Goal: Task Accomplishment & Management: Use online tool/utility

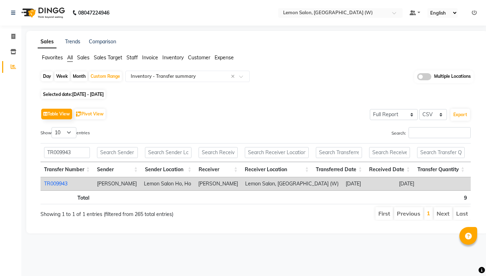
select select "full_report"
select select "csv"
click at [111, 78] on div "Custom Range" at bounding box center [105, 76] width 33 height 10
select select "4"
select select "2025"
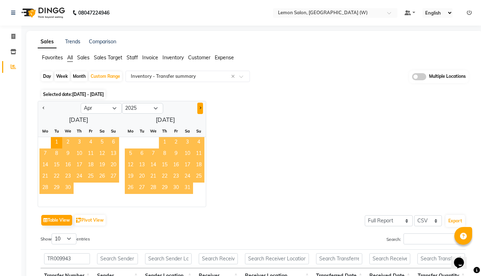
click at [201, 111] on button "Next month" at bounding box center [200, 108] width 6 height 11
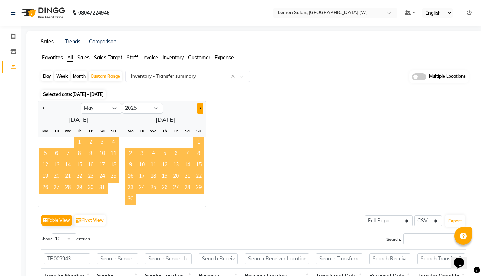
click at [201, 111] on button "Next month" at bounding box center [200, 108] width 6 height 11
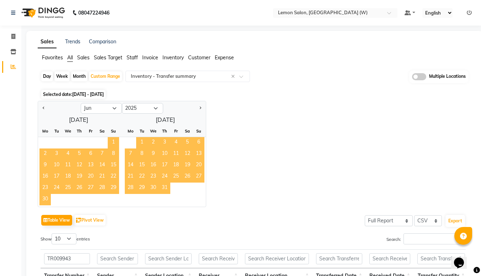
click at [139, 144] on span "1" at bounding box center [141, 142] width 11 height 11
select select "7"
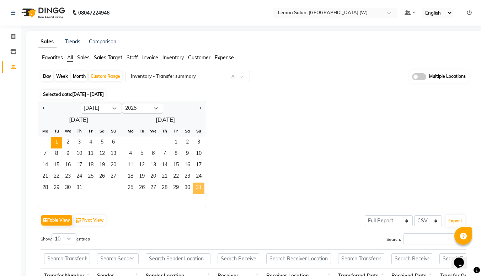
click at [199, 189] on span "31" at bounding box center [198, 188] width 11 height 11
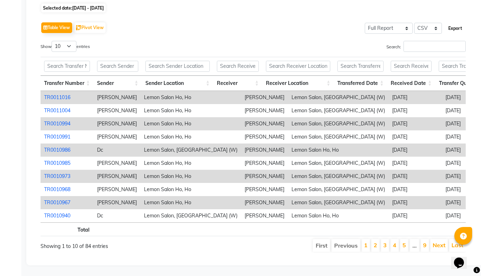
click at [459, 22] on button "Export" at bounding box center [455, 28] width 20 height 12
click at [70, 61] on input "text" at bounding box center [67, 66] width 46 height 11
paste input "TR0010597"
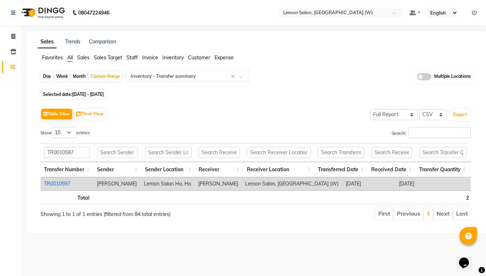
click at [56, 183] on link "TR0010597" at bounding box center [57, 184] width 26 height 6
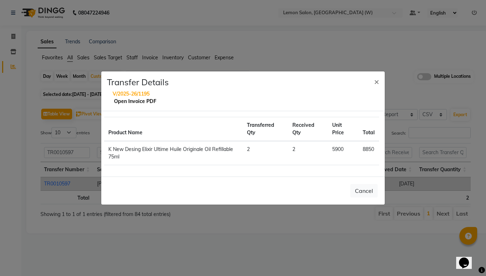
click at [128, 102] on link "Open Invoice PDF" at bounding box center [135, 101] width 42 height 6
click at [378, 81] on span "×" at bounding box center [376, 81] width 5 height 11
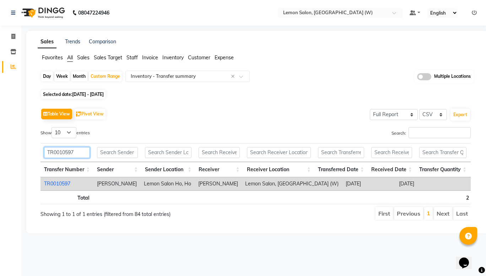
click at [84, 152] on input "TR0010597" at bounding box center [67, 152] width 46 height 11
type input "T"
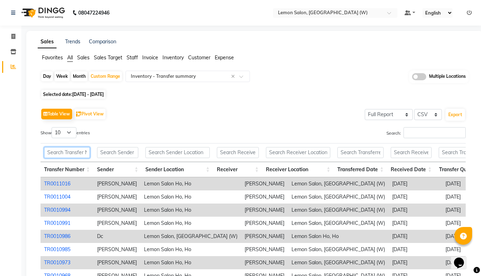
paste input "TR0010593"
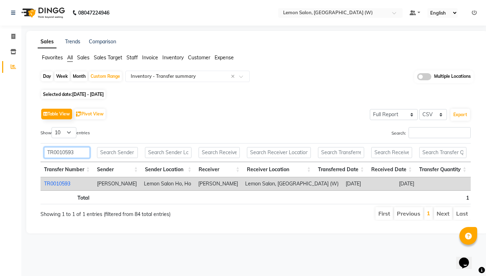
type input "TR0010593"
click at [58, 184] on link "TR0010593" at bounding box center [57, 184] width 26 height 6
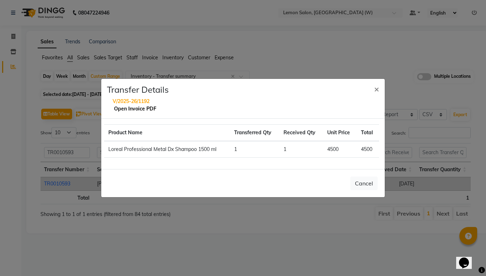
click at [124, 110] on link "Open Invoice PDF" at bounding box center [135, 109] width 42 height 6
click at [378, 89] on span "×" at bounding box center [376, 89] width 5 height 11
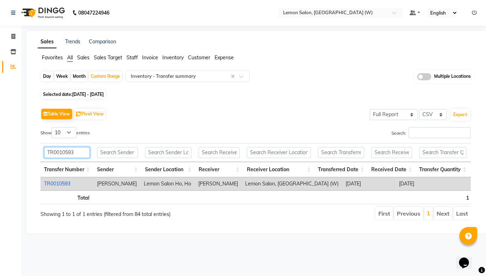
click at [74, 153] on input "TR0010593" at bounding box center [67, 152] width 46 height 11
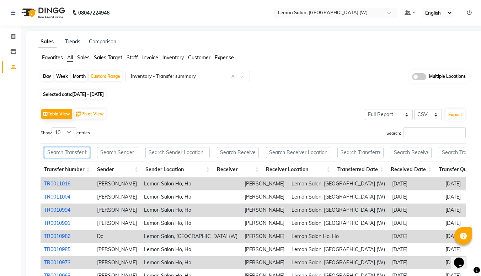
paste input "TR0010561"
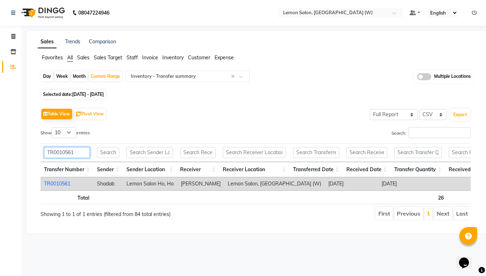
type input "TR0010561"
click at [63, 182] on link "TR0010561" at bounding box center [57, 184] width 26 height 6
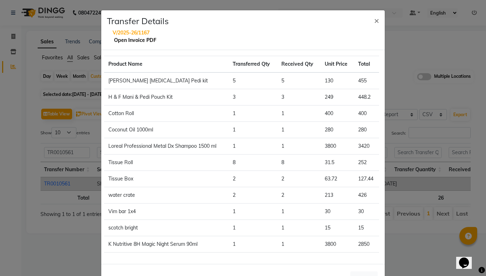
click at [132, 41] on link "Open Invoice PDF" at bounding box center [135, 40] width 42 height 6
click at [377, 18] on button "×" at bounding box center [377, 20] width 16 height 20
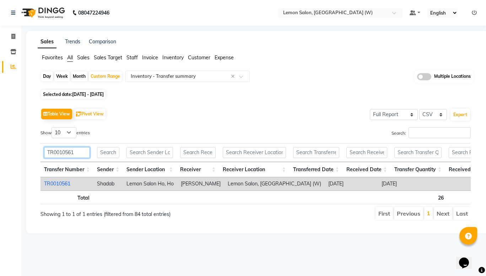
click at [52, 153] on input "TR0010561" at bounding box center [67, 152] width 46 height 11
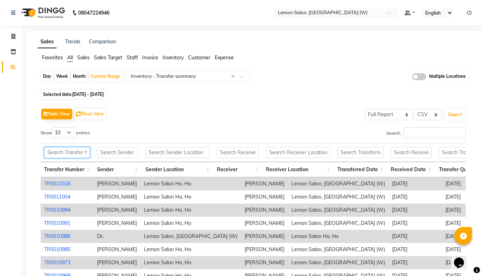
paste input "TR0010531"
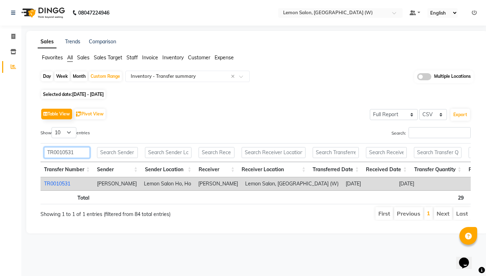
type input "TR0010531"
click at [59, 184] on link "TR0010531" at bounding box center [57, 184] width 26 height 6
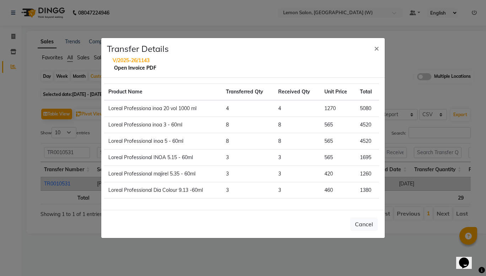
click at [146, 67] on link "Open Invoice PDF" at bounding box center [135, 68] width 42 height 6
click at [375, 47] on span "×" at bounding box center [376, 48] width 5 height 11
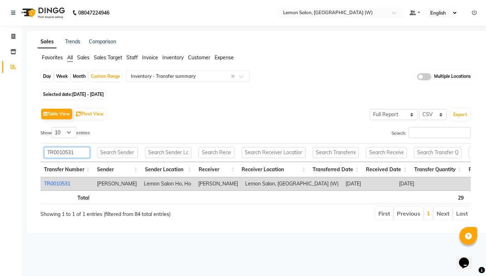
click at [65, 151] on input "TR0010531" at bounding box center [67, 152] width 46 height 11
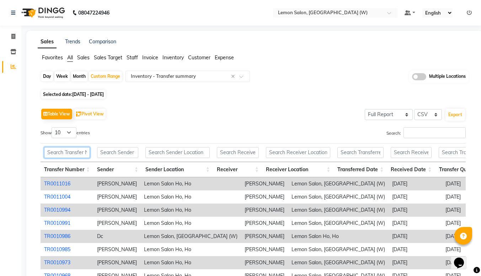
paste input "TR0010520"
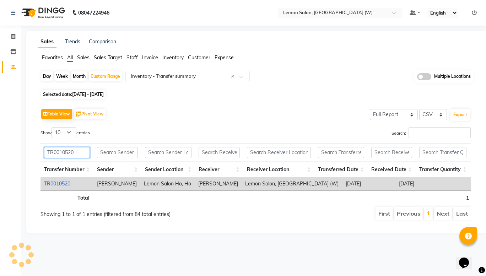
type input "TR0010520"
click at [54, 184] on link "TR0010520" at bounding box center [57, 184] width 26 height 6
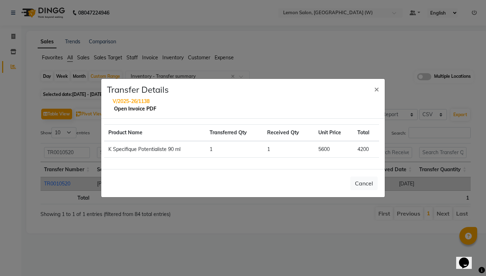
click at [127, 107] on link "Open Invoice PDF" at bounding box center [135, 109] width 42 height 6
click at [381, 89] on button "×" at bounding box center [377, 89] width 16 height 20
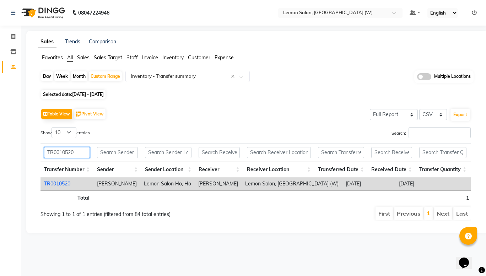
click at [61, 152] on input "TR0010520" at bounding box center [67, 152] width 46 height 11
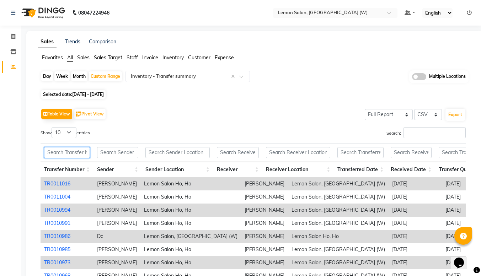
paste input "TR0010510"
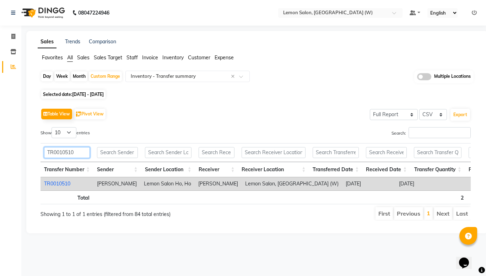
type input "TR0010510"
click at [55, 184] on link "TR0010510" at bounding box center [57, 184] width 26 height 6
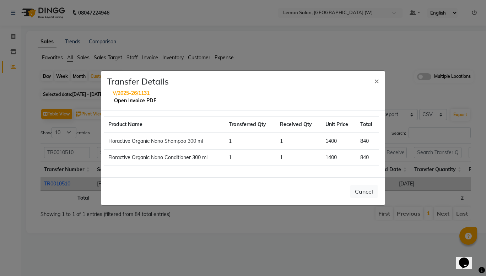
click at [121, 102] on link "Open Invoice PDF" at bounding box center [135, 100] width 42 height 6
click at [380, 79] on button "×" at bounding box center [377, 81] width 16 height 20
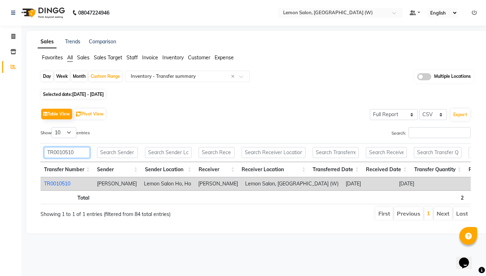
click at [54, 153] on input "TR0010510" at bounding box center [67, 152] width 46 height 11
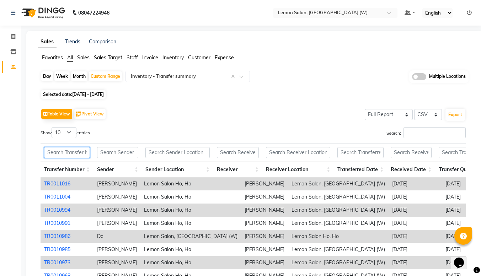
paste input "TR0010507"
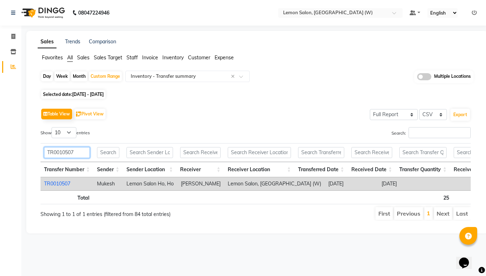
type input "TR0010507"
click at [58, 182] on link "TR0010507" at bounding box center [57, 184] width 26 height 6
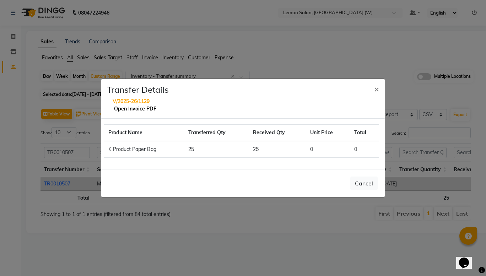
click at [143, 110] on link "Open Invoice PDF" at bounding box center [135, 109] width 42 height 6
click at [373, 89] on button "×" at bounding box center [377, 89] width 16 height 20
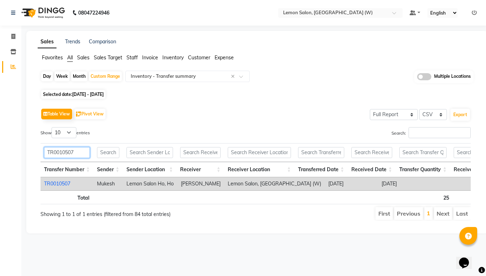
click at [62, 149] on input "TR0010507" at bounding box center [67, 152] width 46 height 11
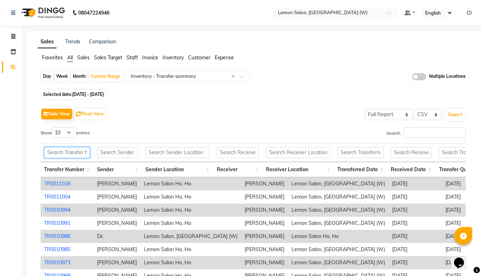
paste input "TR0010495"
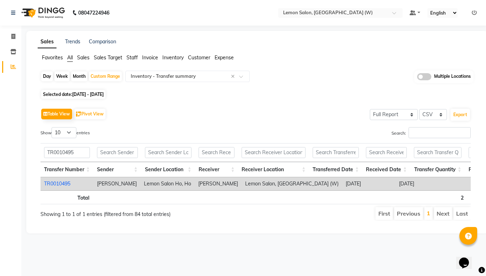
click at [63, 185] on link "TR0010495" at bounding box center [57, 184] width 26 height 6
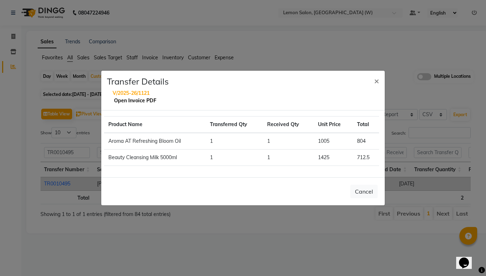
click at [127, 101] on link "Open Invoice PDF" at bounding box center [135, 100] width 42 height 6
click at [377, 78] on span "×" at bounding box center [376, 80] width 5 height 11
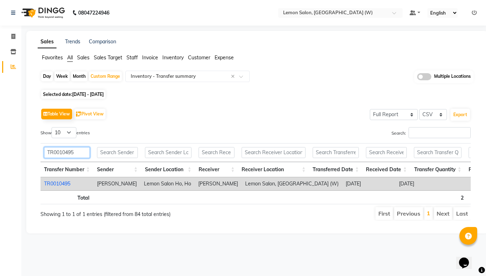
click at [79, 151] on input "TR0010495" at bounding box center [67, 152] width 46 height 11
type input "T"
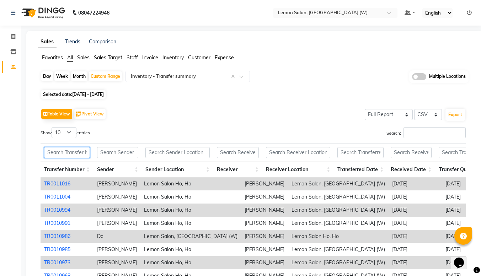
paste input "TR0010481"
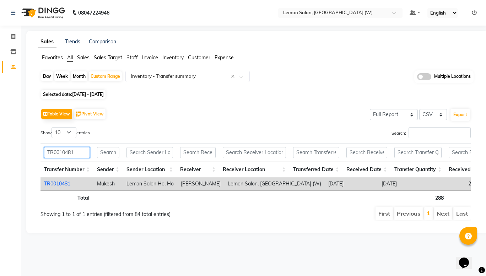
type input "TR0010481"
click at [58, 180] on td "TR0010481" at bounding box center [67, 183] width 53 height 13
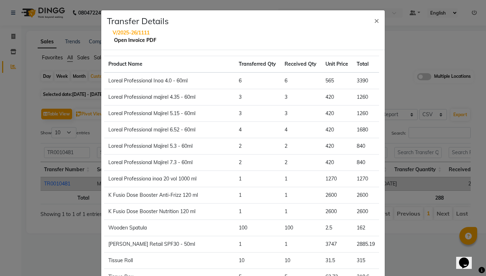
click at [129, 40] on link "Open Invoice PDF" at bounding box center [135, 40] width 42 height 6
click at [374, 22] on span "×" at bounding box center [376, 20] width 5 height 11
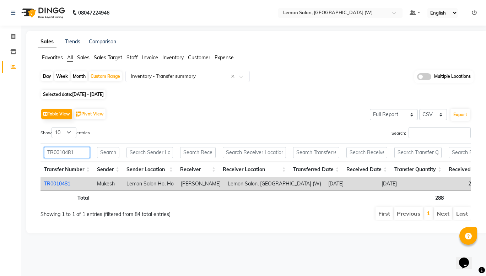
click at [65, 155] on input "TR0010481" at bounding box center [67, 152] width 46 height 11
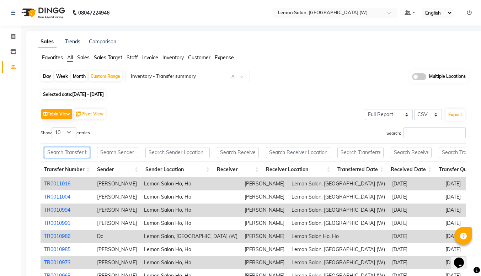
paste input "TR0010465"
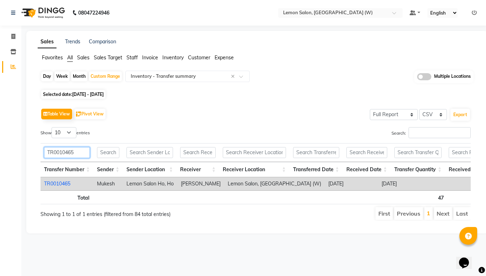
type input "TR0010465"
click at [62, 181] on link "TR0010465" at bounding box center [57, 184] width 26 height 6
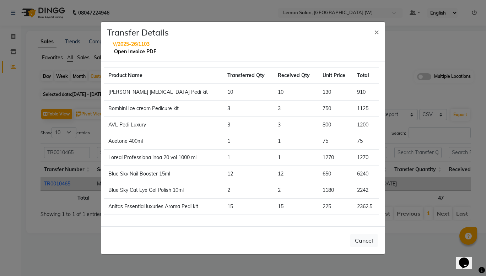
click at [120, 53] on link "Open Invoice PDF" at bounding box center [135, 51] width 42 height 6
click at [374, 34] on span "×" at bounding box center [376, 31] width 5 height 11
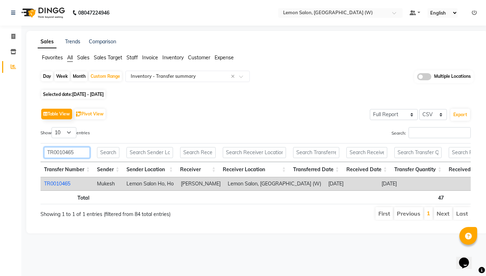
click at [67, 149] on input "TR0010465" at bounding box center [67, 152] width 46 height 11
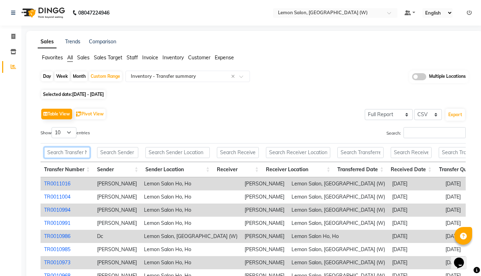
paste input "TR0010426"
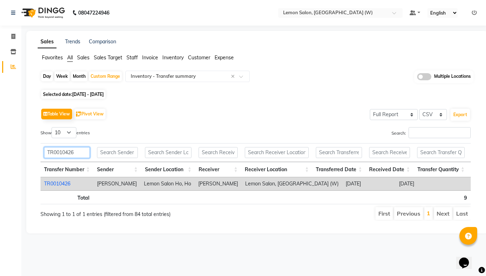
type input "TR0010426"
click at [61, 184] on link "TR0010426" at bounding box center [57, 184] width 26 height 6
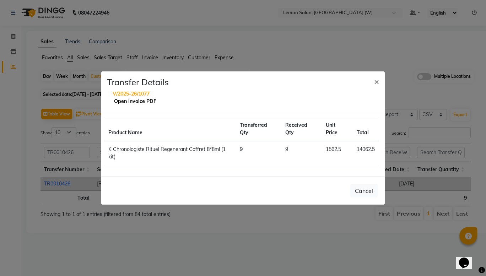
click at [136, 101] on link "Open Invoice PDF" at bounding box center [135, 101] width 42 height 6
click at [378, 82] on span "×" at bounding box center [376, 81] width 5 height 11
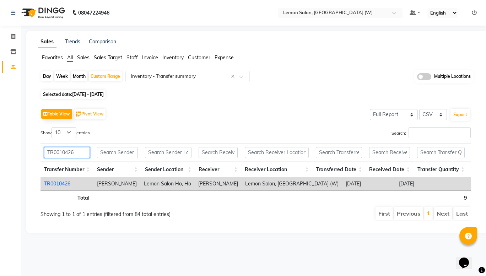
click at [60, 154] on input "TR0010426" at bounding box center [67, 152] width 46 height 11
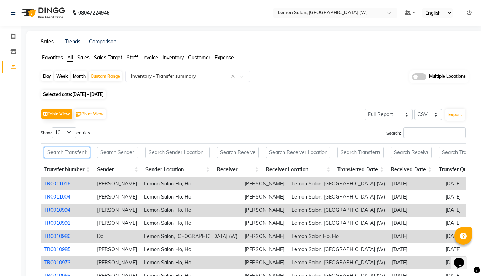
paste input "TR0010413"
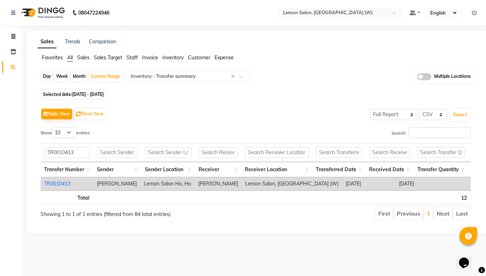
click at [53, 183] on link "TR0010413" at bounding box center [57, 184] width 26 height 6
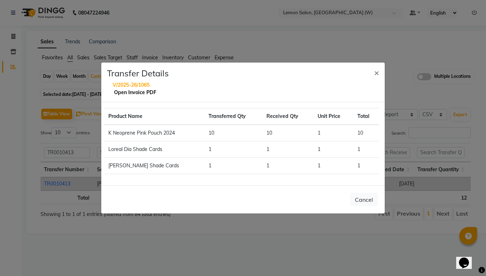
click at [140, 91] on link "Open Invoice PDF" at bounding box center [135, 92] width 42 height 6
click at [379, 74] on span "×" at bounding box center [376, 72] width 5 height 11
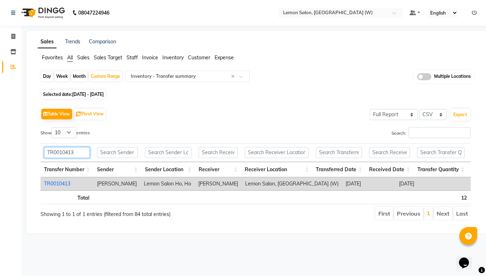
click at [59, 153] on input "TR0010413" at bounding box center [67, 152] width 46 height 11
paste input "1"
click at [63, 181] on link "TR0010411" at bounding box center [57, 184] width 26 height 6
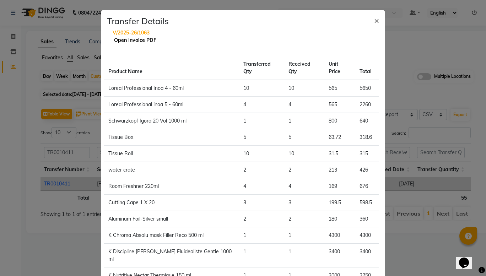
click at [145, 41] on link "Open Invoice PDF" at bounding box center [135, 40] width 42 height 6
click at [374, 19] on span "×" at bounding box center [376, 20] width 5 height 11
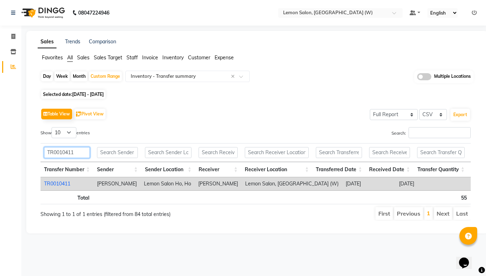
click at [58, 152] on input "TR0010411" at bounding box center [67, 152] width 46 height 11
paste input "367"
click at [55, 185] on link "TR0010367" at bounding box center [57, 184] width 26 height 6
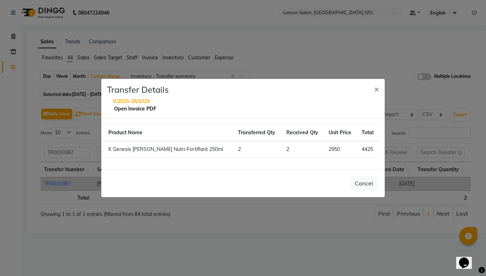
click at [140, 108] on link "Open Invoice PDF" at bounding box center [135, 109] width 42 height 6
click at [376, 87] on span "×" at bounding box center [376, 89] width 5 height 11
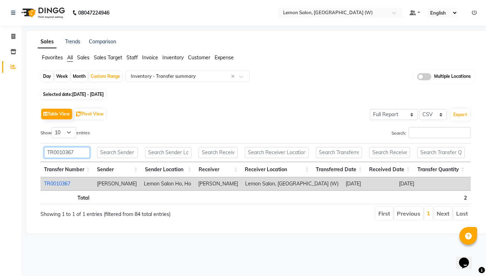
click at [54, 154] on input "TR0010367" at bounding box center [67, 152] width 46 height 11
paste input "44"
click at [63, 180] on td "TR0010344" at bounding box center [67, 183] width 53 height 13
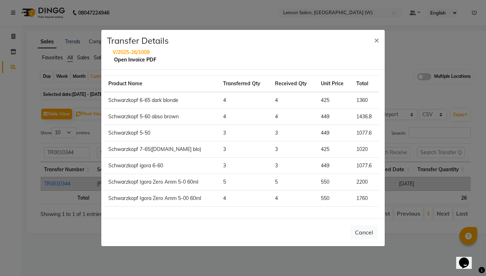
click at [143, 60] on link "Open Invoice PDF" at bounding box center [135, 60] width 42 height 6
click at [375, 40] on span "×" at bounding box center [376, 39] width 5 height 11
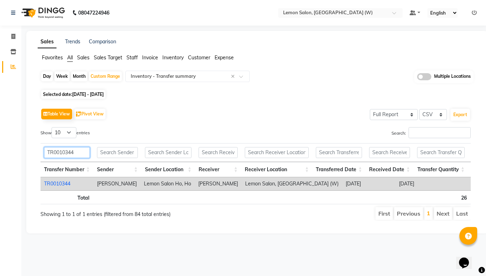
click at [59, 152] on input "TR0010344" at bounding box center [67, 152] width 46 height 11
paste input "3"
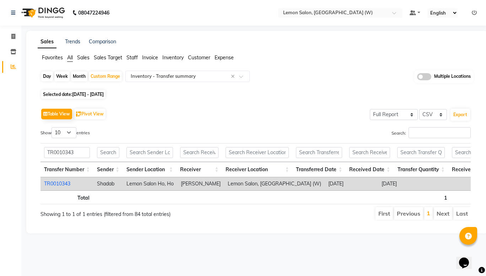
click at [52, 183] on link "TR0010343" at bounding box center [57, 184] width 26 height 6
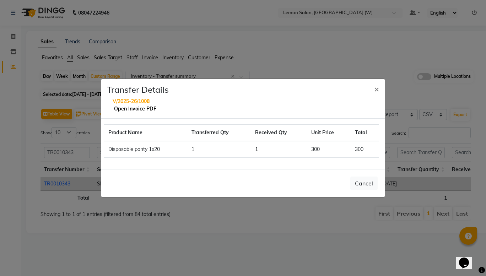
click at [151, 106] on link "Open Invoice PDF" at bounding box center [135, 109] width 42 height 6
click at [379, 87] on span "×" at bounding box center [376, 89] width 5 height 11
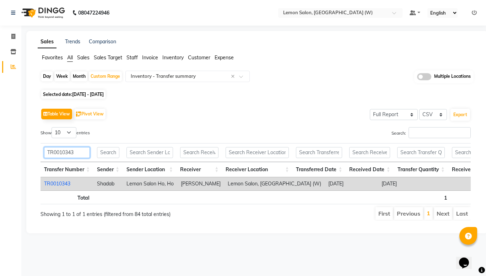
click at [55, 153] on input "TR0010343" at bounding box center [67, 152] width 46 height 11
paste input "35"
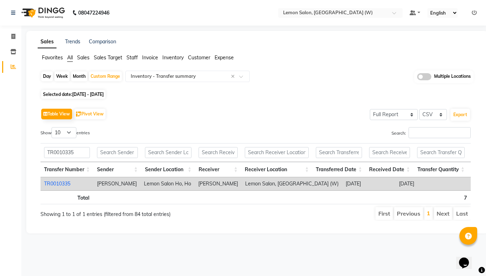
click at [60, 184] on link "TR0010335" at bounding box center [57, 184] width 26 height 6
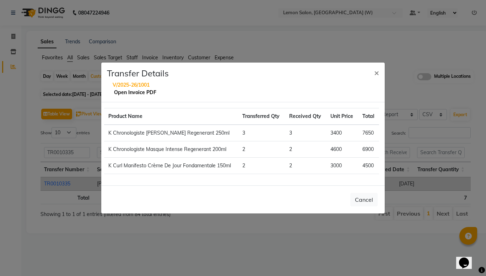
click at [141, 93] on link "Open Invoice PDF" at bounding box center [135, 92] width 42 height 6
click at [375, 74] on span "×" at bounding box center [376, 72] width 5 height 11
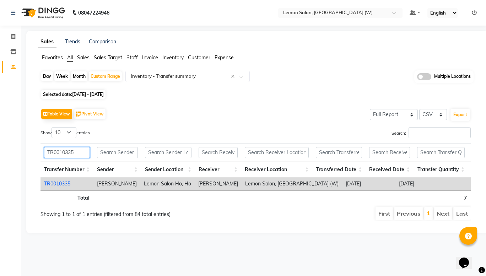
click at [70, 153] on input "TR0010335" at bounding box center [67, 152] width 46 height 11
paste input "482"
type input "TR0010482"
click at [54, 183] on link "TR0010482" at bounding box center [57, 184] width 26 height 6
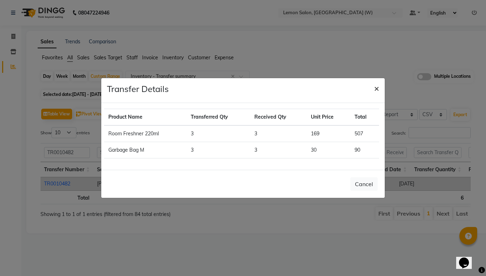
click at [378, 87] on span "×" at bounding box center [376, 88] width 5 height 11
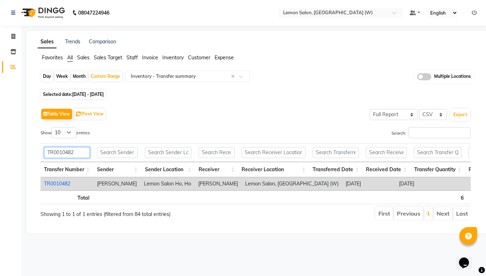
click at [64, 156] on input "TR0010482" at bounding box center [67, 152] width 46 height 11
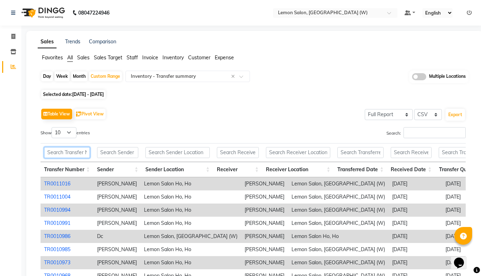
paste input "TR0011016"
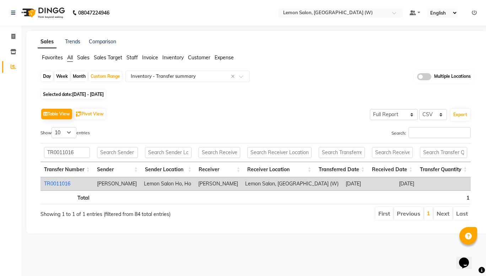
click at [56, 183] on link "TR0011016" at bounding box center [57, 184] width 26 height 6
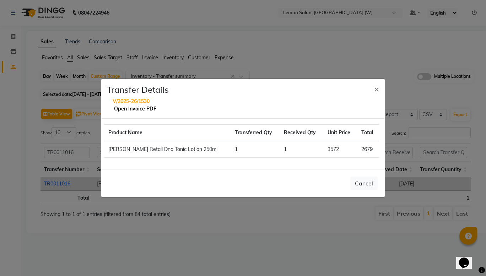
click at [135, 108] on link "Open Invoice PDF" at bounding box center [135, 109] width 42 height 6
click at [376, 86] on span "×" at bounding box center [376, 89] width 5 height 11
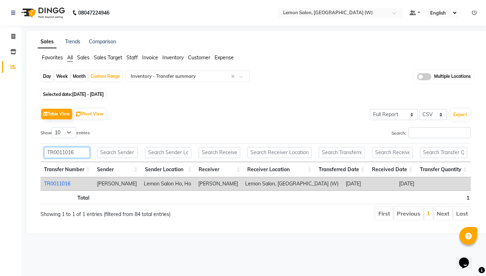
click at [59, 151] on input "TR0011016" at bounding box center [67, 152] width 46 height 11
paste input "04"
click at [56, 185] on link "TR0011004" at bounding box center [57, 184] width 26 height 6
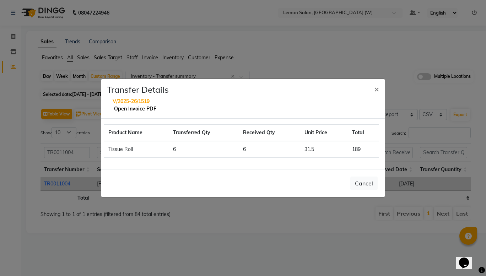
click at [134, 110] on link "Open Invoice PDF" at bounding box center [135, 109] width 42 height 6
click at [374, 91] on span "×" at bounding box center [376, 89] width 5 height 11
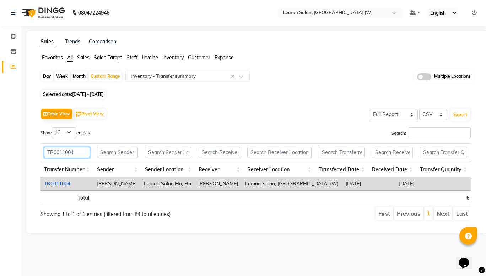
click at [58, 151] on input "TR0011004" at bounding box center [67, 152] width 46 height 11
paste input "099"
click at [56, 183] on link "TR0010994" at bounding box center [57, 184] width 26 height 6
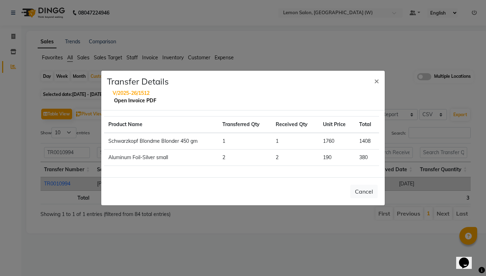
click at [131, 100] on link "Open Invoice PDF" at bounding box center [135, 100] width 42 height 6
click at [377, 80] on span "×" at bounding box center [376, 80] width 5 height 11
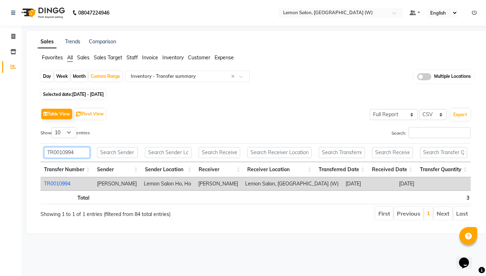
click at [63, 148] on input "TR0010994" at bounding box center [67, 152] width 46 height 11
paste input "1"
type input "TR0010991"
click at [62, 185] on link "TR0010991" at bounding box center [57, 184] width 26 height 6
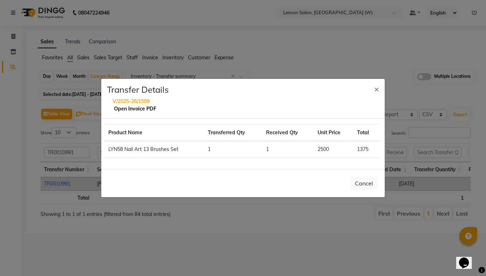
click at [121, 112] on link "Open Invoice PDF" at bounding box center [135, 109] width 42 height 6
click at [378, 92] on span "×" at bounding box center [376, 89] width 5 height 11
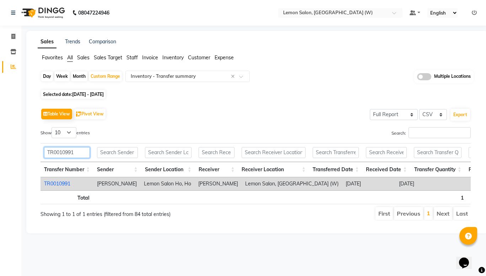
click at [57, 151] on input "TR0010991" at bounding box center [67, 152] width 46 height 11
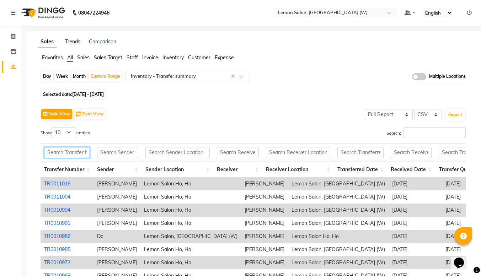
paste input "TR0010985"
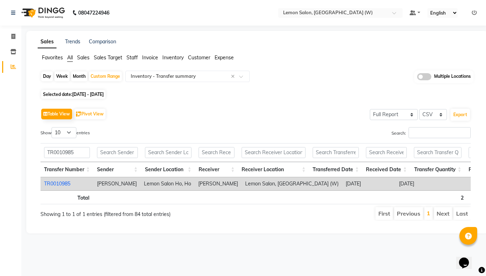
click at [65, 183] on link "TR0010985" at bounding box center [57, 184] width 26 height 6
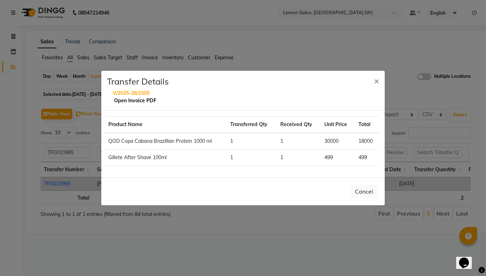
click at [131, 101] on link "Open Invoice PDF" at bounding box center [135, 100] width 42 height 6
click at [378, 79] on span "×" at bounding box center [376, 80] width 5 height 11
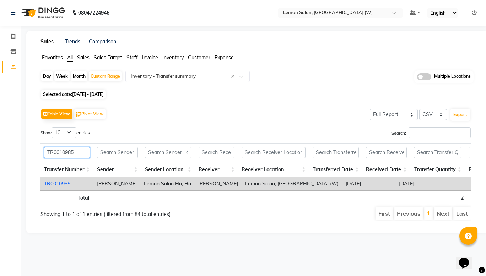
click at [49, 150] on input "TR0010985" at bounding box center [67, 152] width 46 height 11
paste input "73"
click at [52, 181] on link "TR0010973" at bounding box center [57, 184] width 26 height 6
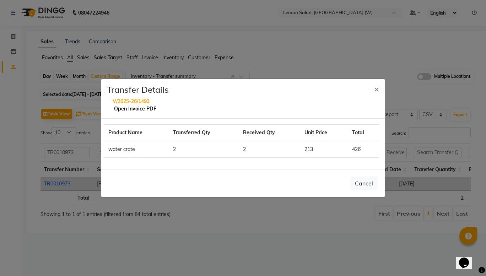
click at [127, 107] on link "Open Invoice PDF" at bounding box center [135, 109] width 42 height 6
click at [377, 86] on span "×" at bounding box center [376, 89] width 5 height 11
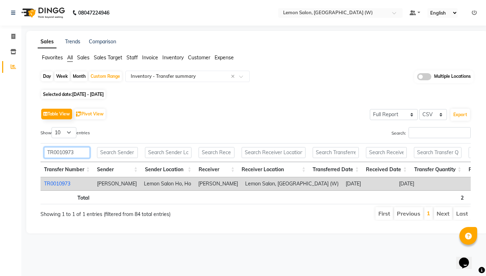
click at [56, 151] on input "TR0010973" at bounding box center [67, 152] width 46 height 11
paste input "67"
click at [56, 182] on link "TR0010967" at bounding box center [57, 184] width 26 height 6
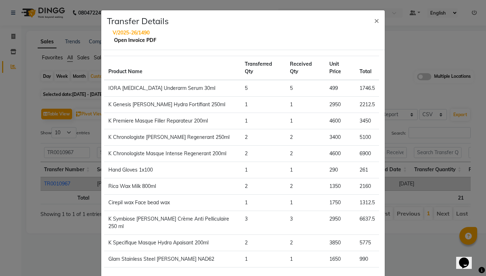
click at [138, 39] on link "Open Invoice PDF" at bounding box center [135, 40] width 42 height 6
click at [376, 21] on span "×" at bounding box center [376, 20] width 5 height 11
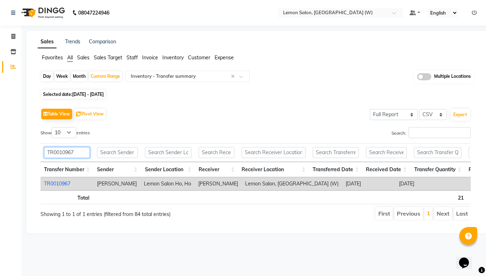
click at [63, 156] on input "TR0010967" at bounding box center [67, 152] width 46 height 11
paste input "38"
click at [58, 184] on link "TR0010938" at bounding box center [57, 184] width 26 height 6
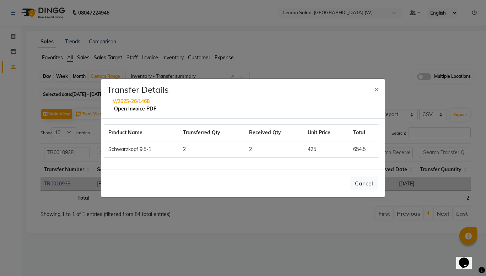
click at [142, 107] on link "Open Invoice PDF" at bounding box center [135, 109] width 42 height 6
click at [378, 88] on span "×" at bounding box center [376, 89] width 5 height 11
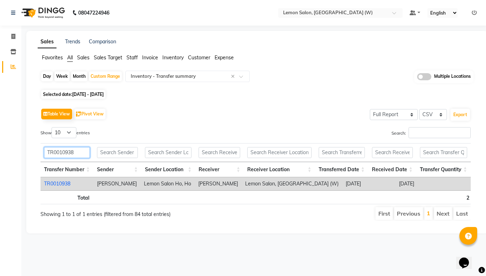
click at [61, 154] on input "TR0010938" at bounding box center [67, 152] width 46 height 11
paste input "5"
click at [55, 182] on link "TR0010935" at bounding box center [57, 184] width 26 height 6
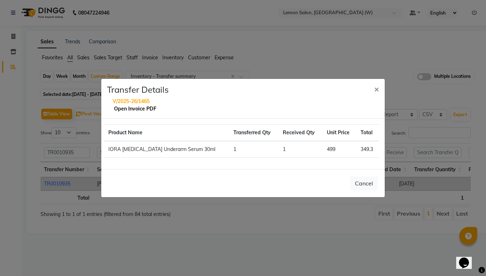
click at [132, 110] on link "Open Invoice PDF" at bounding box center [135, 109] width 42 height 6
click at [380, 87] on button "×" at bounding box center [377, 89] width 16 height 20
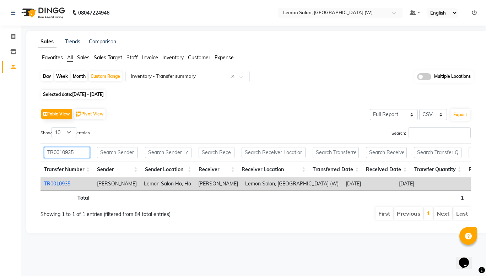
click at [64, 152] on input "TR0010935" at bounding box center [67, 152] width 46 height 11
paste input "06"
click at [57, 185] on link "TR0010906" at bounding box center [57, 184] width 26 height 6
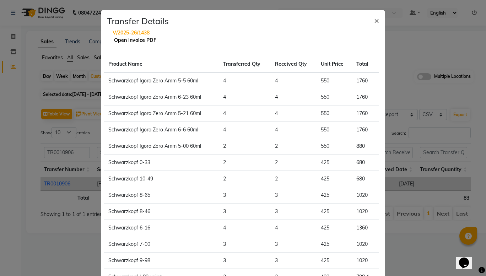
click at [137, 39] on link "Open Invoice PDF" at bounding box center [135, 40] width 42 height 6
click at [377, 20] on button "×" at bounding box center [377, 20] width 16 height 20
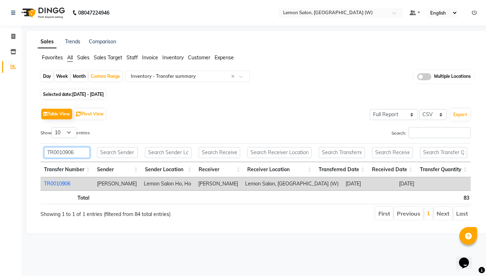
click at [63, 150] on input "TR0010906" at bounding box center [67, 152] width 46 height 11
paste input "898"
click at [52, 184] on link "TR0010898" at bounding box center [57, 184] width 26 height 6
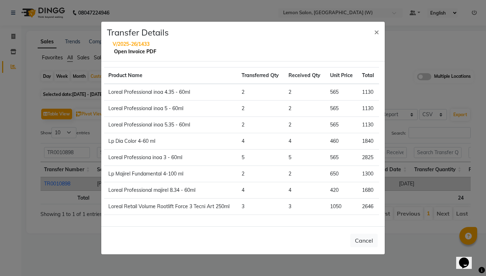
click at [138, 51] on link "Open Invoice PDF" at bounding box center [135, 51] width 42 height 6
click at [379, 28] on span "×" at bounding box center [376, 31] width 5 height 11
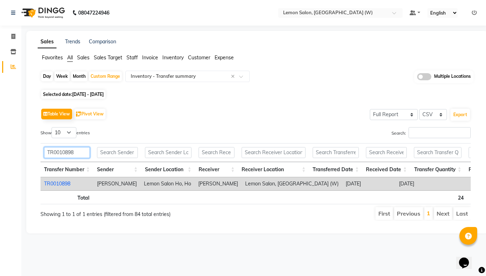
click at [60, 153] on input "TR0010898" at bounding box center [67, 152] width 46 height 11
paste input "4"
click at [54, 181] on link "TR0010894" at bounding box center [57, 184] width 26 height 6
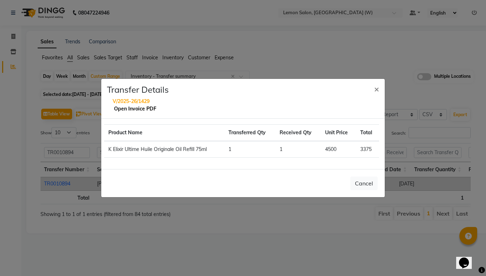
click at [133, 108] on link "Open Invoice PDF" at bounding box center [135, 109] width 42 height 6
click at [375, 87] on span "×" at bounding box center [376, 89] width 5 height 11
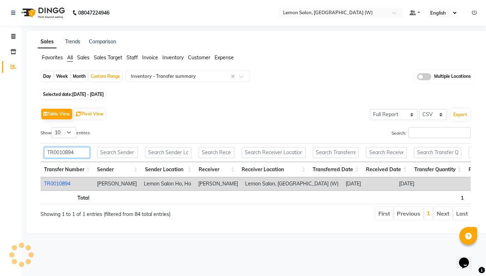
click at [52, 155] on input "TR0010894" at bounding box center [67, 152] width 46 height 11
paste input "87"
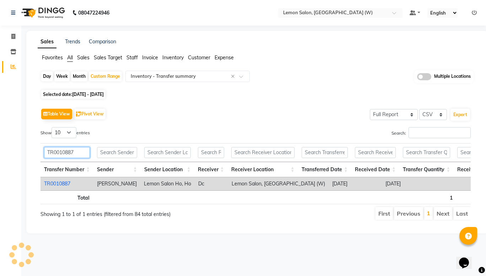
type input "TR0010887"
click at [61, 182] on link "TR0010887" at bounding box center [57, 184] width 26 height 6
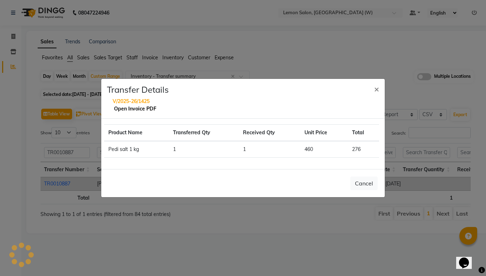
click at [134, 111] on link "Open Invoice PDF" at bounding box center [135, 109] width 42 height 6
click at [377, 89] on span "×" at bounding box center [376, 89] width 5 height 11
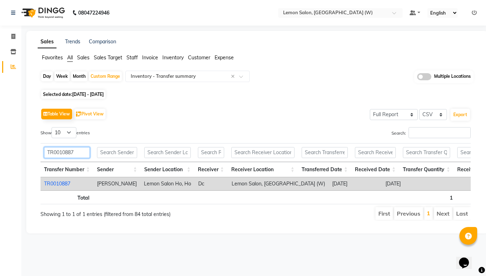
click at [68, 150] on input "TR0010887" at bounding box center [67, 152] width 46 height 11
click at [44, 150] on input "TR0010887" at bounding box center [67, 152] width 46 height 11
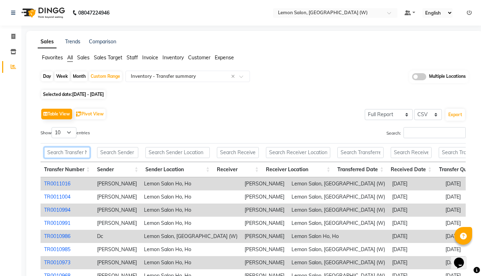
paste input "TR0010886"
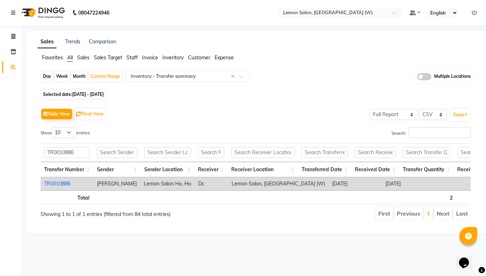
click at [65, 182] on link "TR0010886" at bounding box center [57, 184] width 26 height 6
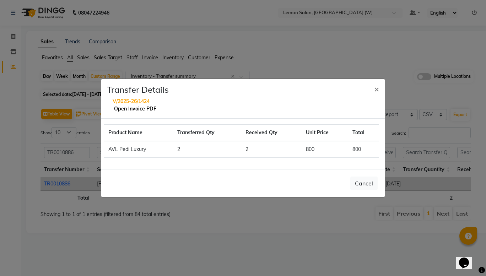
click at [122, 109] on link "Open Invoice PDF" at bounding box center [135, 109] width 42 height 6
click at [376, 91] on span "×" at bounding box center [376, 89] width 5 height 11
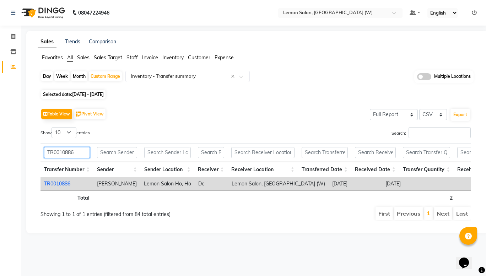
click at [58, 154] on input "TR0010886" at bounding box center [67, 152] width 46 height 11
paste input "79"
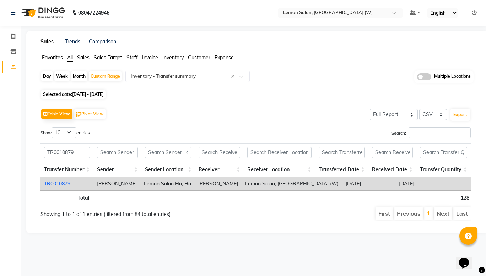
click at [58, 185] on link "TR0010879" at bounding box center [57, 184] width 26 height 6
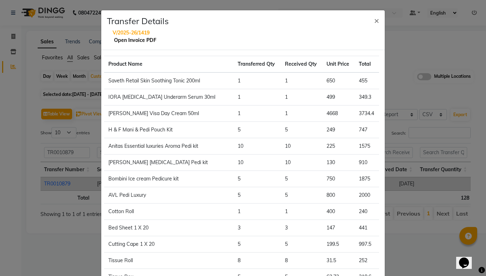
click at [131, 42] on link "Open Invoice PDF" at bounding box center [135, 40] width 42 height 6
click at [374, 22] on span "×" at bounding box center [376, 20] width 5 height 11
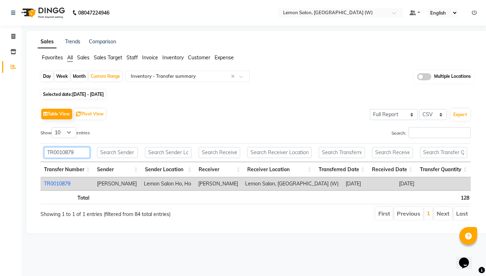
click at [52, 152] on input "TR0010879" at bounding box center [67, 152] width 46 height 11
paste input "7"
click at [57, 184] on link "TR0010877" at bounding box center [57, 184] width 26 height 6
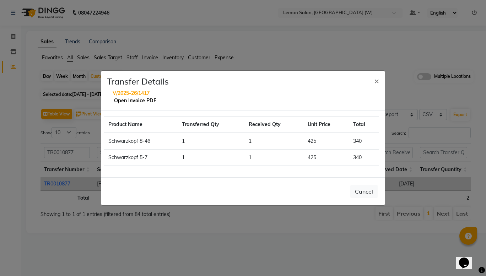
click at [125, 100] on link "Open Invoice PDF" at bounding box center [135, 100] width 42 height 6
click at [374, 80] on span "×" at bounding box center [376, 80] width 5 height 11
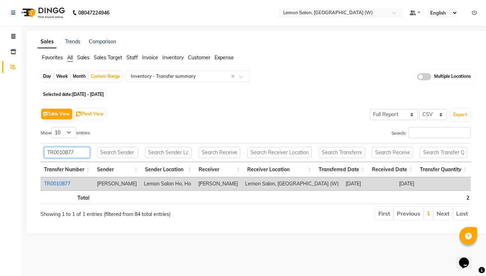
click at [60, 150] on input "TR0010877" at bounding box center [67, 152] width 46 height 11
paste input "5"
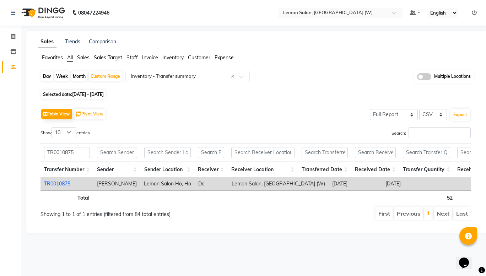
click at [61, 181] on link "TR0010875" at bounding box center [57, 184] width 26 height 6
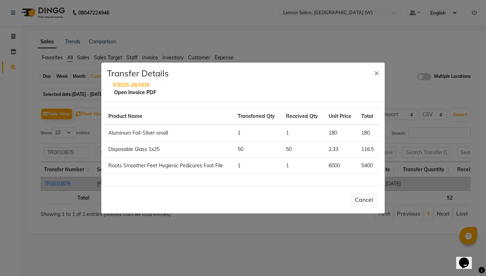
click at [127, 92] on link "Open Invoice PDF" at bounding box center [135, 92] width 42 height 6
click at [374, 71] on span "×" at bounding box center [376, 72] width 5 height 11
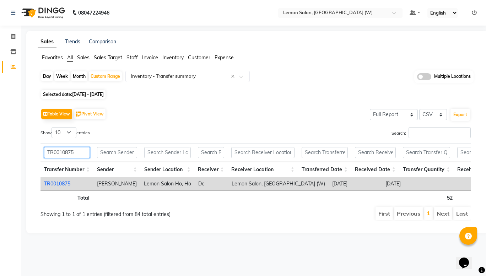
click at [59, 150] on input "TR0010875" at bounding box center [67, 152] width 46 height 11
paste input "4"
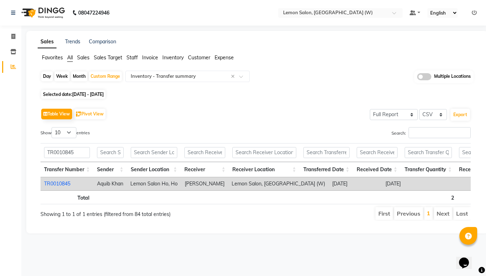
click at [55, 183] on link "TR0010845" at bounding box center [57, 184] width 26 height 6
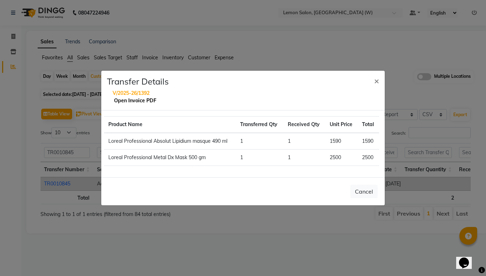
click at [128, 99] on link "Open Invoice PDF" at bounding box center [135, 100] width 42 height 6
click at [375, 80] on span "×" at bounding box center [376, 80] width 5 height 11
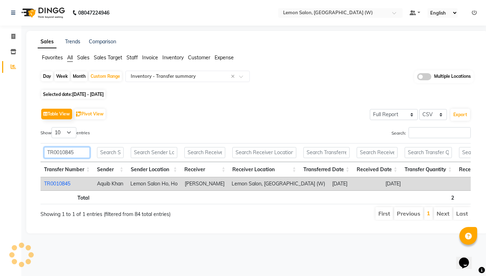
click at [68, 153] on input "TR0010845" at bounding box center [67, 152] width 46 height 11
paste input "39"
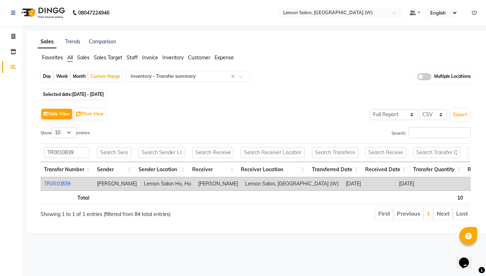
click at [59, 186] on link "TR0010839" at bounding box center [57, 184] width 26 height 6
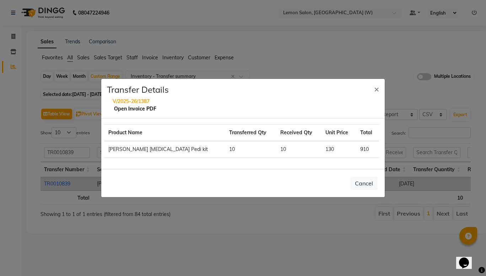
click at [135, 107] on link "Open Invoice PDF" at bounding box center [135, 109] width 42 height 6
click at [376, 93] on span "×" at bounding box center [376, 89] width 5 height 11
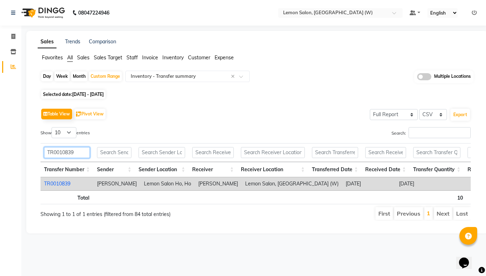
click at [55, 154] on input "TR0010839" at bounding box center [67, 152] width 46 height 11
paste input "1"
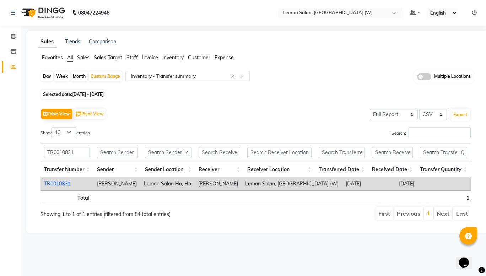
click at [63, 184] on link "TR0010831" at bounding box center [57, 184] width 26 height 6
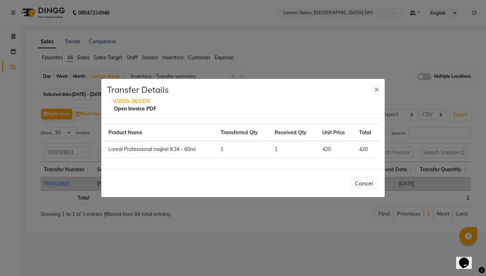
click at [130, 108] on link "Open Invoice PDF" at bounding box center [135, 109] width 42 height 6
click at [375, 87] on span "×" at bounding box center [376, 89] width 5 height 11
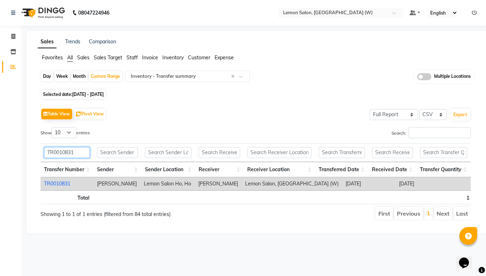
click at [58, 154] on input "TR0010831" at bounding box center [67, 152] width 46 height 11
paste input "2"
click at [63, 182] on link "TR0010821" at bounding box center [57, 184] width 26 height 6
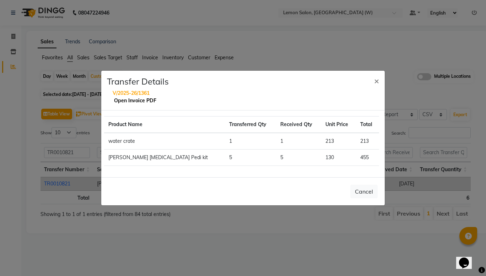
click at [118, 100] on link "Open Invoice PDF" at bounding box center [135, 100] width 42 height 6
click at [375, 79] on span "×" at bounding box center [376, 80] width 5 height 11
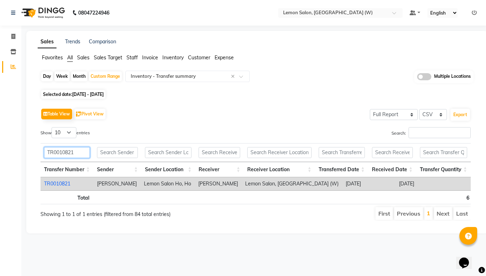
click at [61, 150] on input "TR0010821" at bounding box center [67, 152] width 46 height 11
paste input "0"
click at [59, 185] on link "TR0010820" at bounding box center [57, 184] width 26 height 6
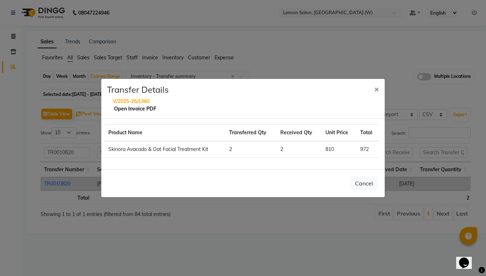
click at [141, 108] on link "Open Invoice PDF" at bounding box center [135, 109] width 42 height 6
click at [379, 91] on button "×" at bounding box center [377, 89] width 16 height 20
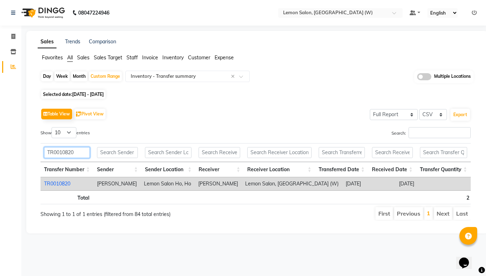
click at [64, 154] on input "TR0010820" at bounding box center [67, 152] width 46 height 11
paste input "07"
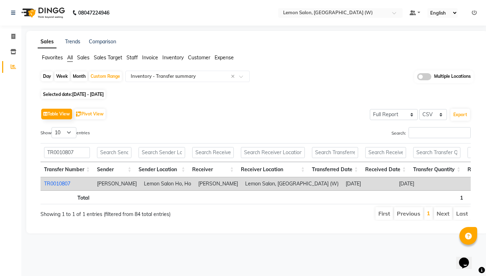
click at [62, 182] on link "TR0010807" at bounding box center [57, 184] width 26 height 6
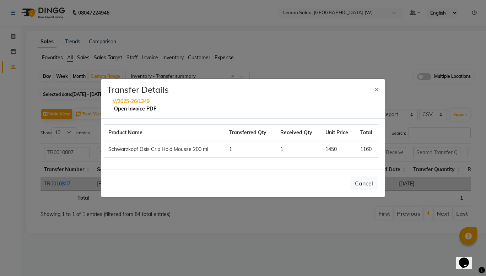
click at [125, 109] on link "Open Invoice PDF" at bounding box center [135, 109] width 42 height 6
click at [376, 94] on button "×" at bounding box center [377, 89] width 16 height 20
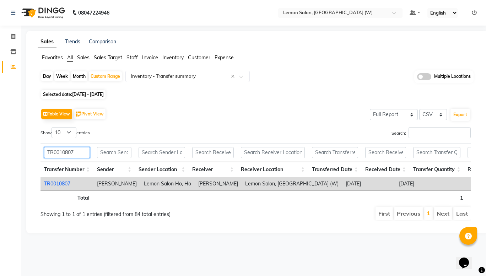
click at [57, 152] on input "TR0010807" at bounding box center [67, 152] width 46 height 11
paste input "6"
click at [60, 182] on link "TR0010806" at bounding box center [57, 184] width 26 height 6
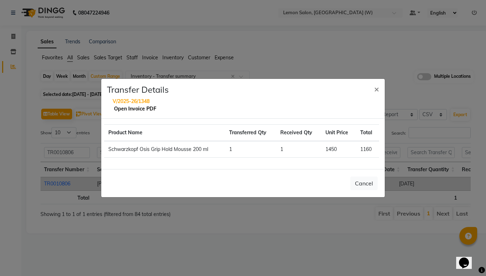
click at [124, 109] on link "Open Invoice PDF" at bounding box center [135, 109] width 42 height 6
click at [378, 91] on span "×" at bounding box center [376, 89] width 5 height 11
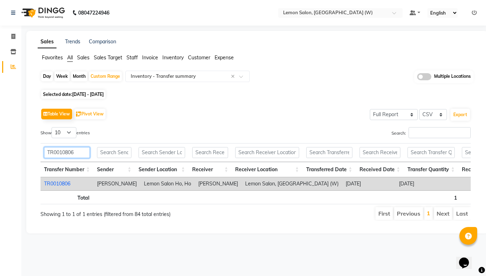
click at [63, 151] on input "TR0010806" at bounding box center [67, 152] width 46 height 11
paste input "788"
click at [60, 181] on link "TR0010788" at bounding box center [57, 184] width 26 height 6
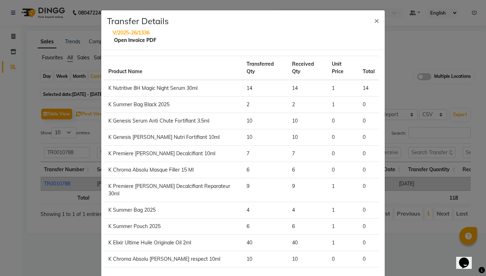
click at [136, 41] on link "Open Invoice PDF" at bounding box center [135, 40] width 42 height 6
click at [374, 22] on span "×" at bounding box center [376, 20] width 5 height 11
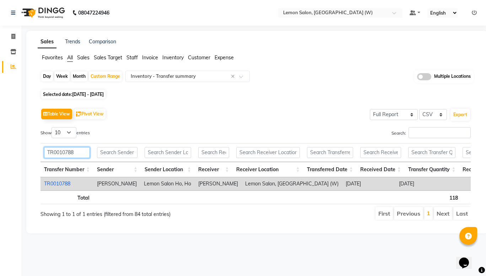
click at [55, 155] on input "TR0010788" at bounding box center [67, 152] width 46 height 11
paste input "4"
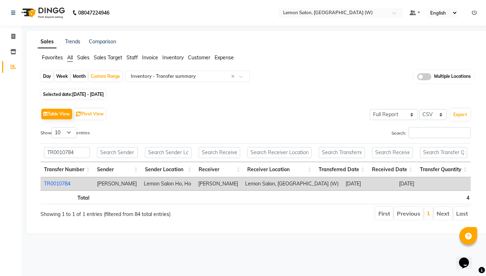
click at [57, 184] on link "TR0010784" at bounding box center [57, 184] width 26 height 6
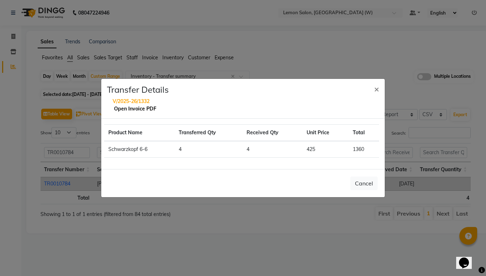
click at [129, 109] on link "Open Invoice PDF" at bounding box center [135, 109] width 42 height 6
click at [379, 92] on span "×" at bounding box center [376, 89] width 5 height 11
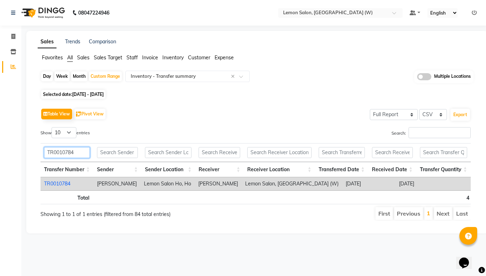
click at [57, 154] on input "TR0010784" at bounding box center [67, 152] width 46 height 11
paste input "77"
type input "TR0010777"
click at [60, 184] on link "TR0010777" at bounding box center [57, 184] width 26 height 6
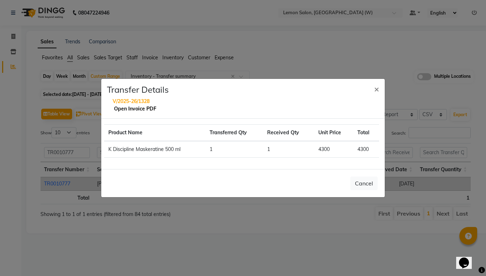
click at [137, 108] on link "Open Invoice PDF" at bounding box center [135, 109] width 42 height 6
click at [374, 90] on span "×" at bounding box center [376, 89] width 5 height 11
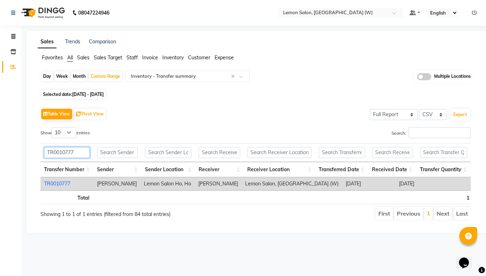
click at [62, 150] on input "TR0010777" at bounding box center [67, 152] width 46 height 11
click at [61, 182] on link "TR0010777" at bounding box center [57, 184] width 26 height 6
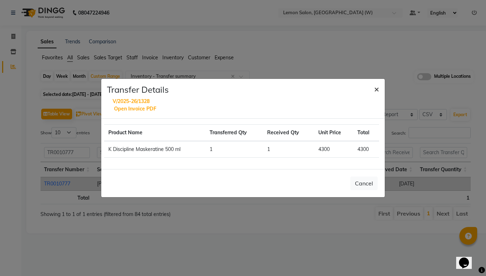
click at [381, 87] on button "×" at bounding box center [377, 89] width 16 height 20
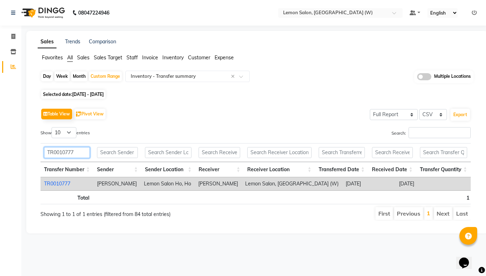
click at [68, 151] on input "TR0010777" at bounding box center [67, 152] width 46 height 11
paste input "6"
click at [62, 182] on link "TR0010776" at bounding box center [57, 184] width 26 height 6
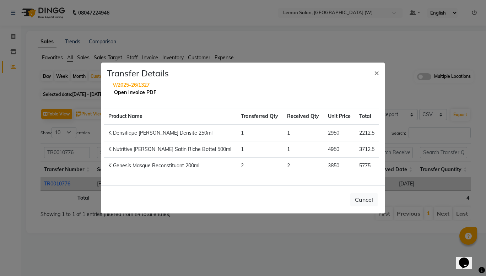
click at [144, 92] on link "Open Invoice PDF" at bounding box center [135, 92] width 42 height 6
click at [379, 74] on button "×" at bounding box center [377, 73] width 16 height 20
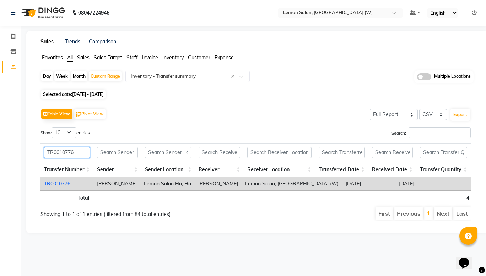
click at [66, 154] on input "TR0010776" at bounding box center [67, 152] width 46 height 11
paste input "65"
click at [57, 185] on link "TR0010765" at bounding box center [57, 184] width 26 height 6
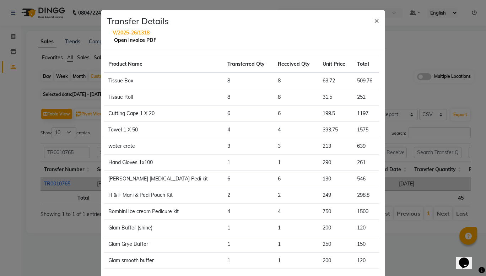
click at [133, 39] on link "Open Invoice PDF" at bounding box center [135, 40] width 42 height 6
click at [375, 20] on span "×" at bounding box center [376, 20] width 5 height 11
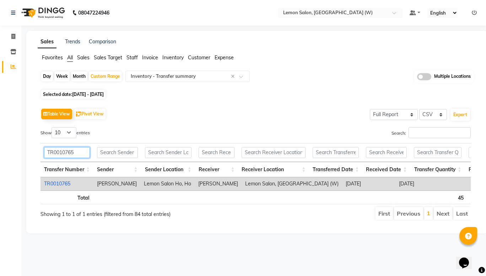
click at [57, 154] on input "TR0010765" at bounding box center [67, 152] width 46 height 11
paste input "59"
click at [60, 185] on link "TR0010759" at bounding box center [57, 184] width 26 height 6
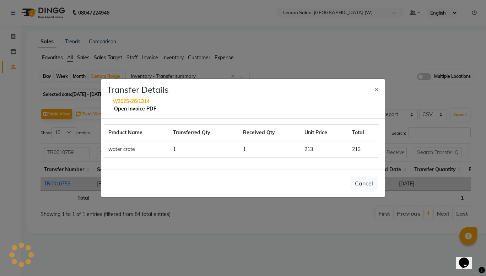
click at [135, 108] on link "Open Invoice PDF" at bounding box center [135, 109] width 42 height 6
click at [375, 89] on span "×" at bounding box center [376, 89] width 5 height 11
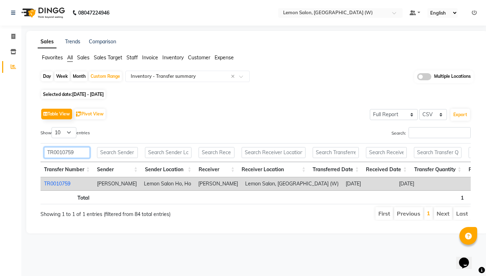
click at [58, 153] on input "TR0010759" at bounding box center [67, 152] width 46 height 11
paste input "0"
click at [59, 183] on link "TR0010750" at bounding box center [57, 184] width 26 height 6
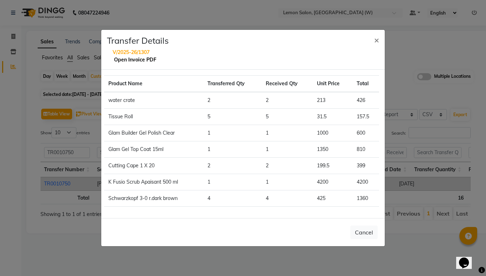
click at [138, 60] on link "Open Invoice PDF" at bounding box center [135, 60] width 42 height 6
click at [374, 40] on button "×" at bounding box center [377, 40] width 16 height 20
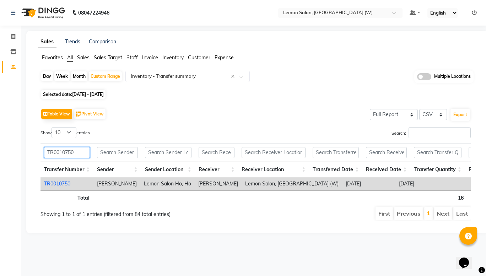
click at [56, 154] on input "TR0010750" at bounding box center [67, 152] width 46 height 11
paste input "23"
click at [60, 182] on link "TR0010723" at bounding box center [57, 184] width 26 height 6
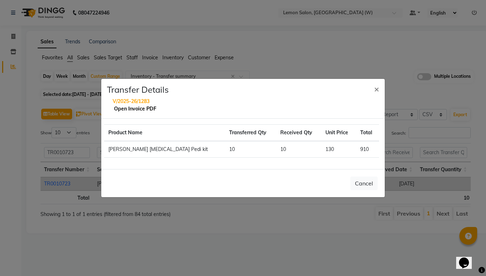
click at [121, 108] on link "Open Invoice PDF" at bounding box center [135, 109] width 42 height 6
click at [378, 91] on span "×" at bounding box center [376, 89] width 5 height 11
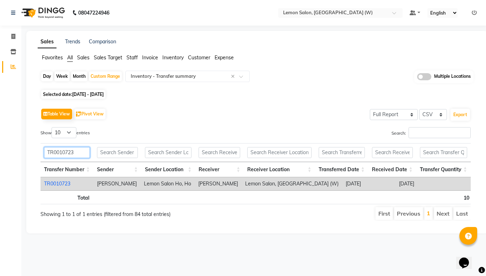
click at [53, 154] on input "TR0010723" at bounding box center [67, 152] width 46 height 11
paste input "07"
click at [58, 183] on link "TR0010707" at bounding box center [57, 184] width 26 height 6
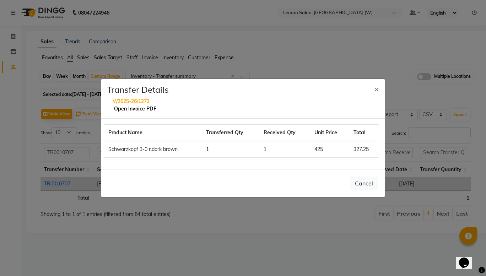
click at [129, 107] on link "Open Invoice PDF" at bounding box center [135, 109] width 42 height 6
click at [373, 89] on button "×" at bounding box center [377, 89] width 16 height 20
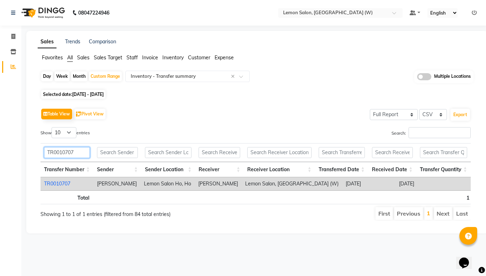
click at [61, 150] on input "TR0010707" at bounding box center [67, 152] width 46 height 11
paste input "695"
click at [61, 186] on link "TR0010695" at bounding box center [57, 184] width 26 height 6
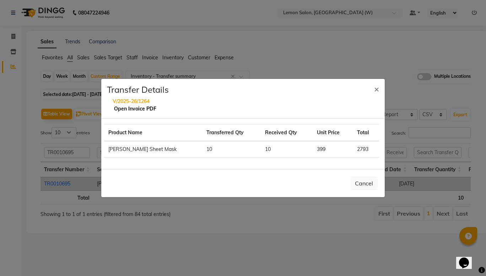
click at [124, 110] on link "Open Invoice PDF" at bounding box center [135, 109] width 42 height 6
click at [376, 92] on span "×" at bounding box center [376, 89] width 5 height 11
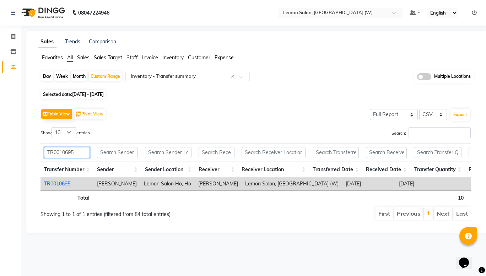
click at [57, 155] on input "TR0010695" at bounding box center [67, 152] width 46 height 11
paste input "0"
click at [58, 183] on link "TR0010690" at bounding box center [57, 184] width 26 height 6
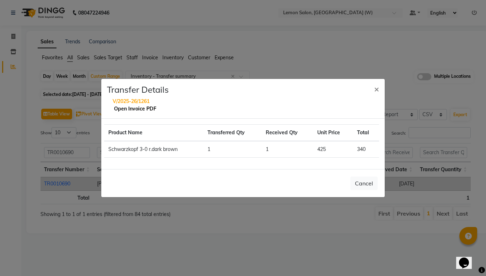
click at [130, 107] on link "Open Invoice PDF" at bounding box center [135, 109] width 42 height 6
click at [378, 90] on span "×" at bounding box center [376, 89] width 5 height 11
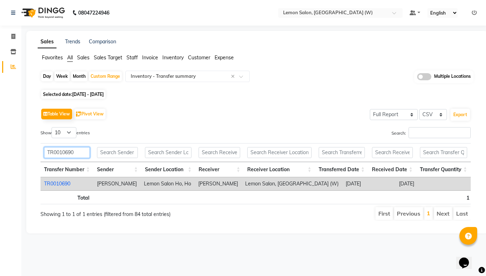
click at [62, 155] on input "TR0010690" at bounding box center [67, 152] width 46 height 11
paste input "87"
click at [59, 183] on link "TR0010687" at bounding box center [57, 184] width 26 height 6
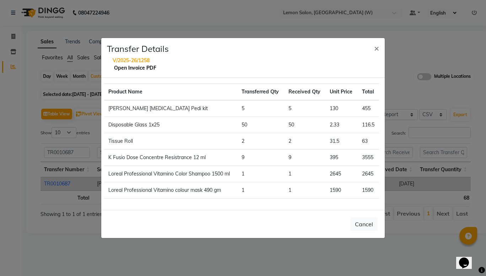
click at [136, 68] on link "Open Invoice PDF" at bounding box center [135, 68] width 42 height 6
click at [377, 46] on span "×" at bounding box center [376, 48] width 5 height 11
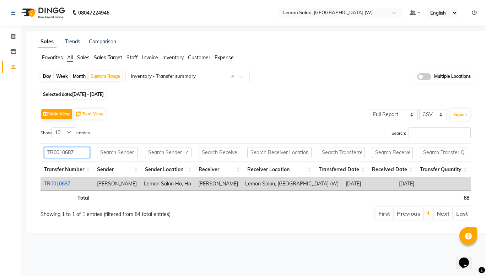
click at [68, 153] on input "TR0010687" at bounding box center [67, 152] width 46 height 11
paste input "74"
click at [60, 184] on link "TR0010674" at bounding box center [57, 184] width 26 height 6
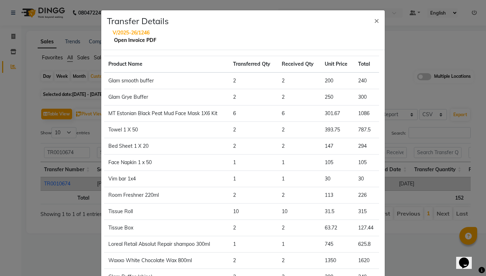
click at [132, 41] on link "Open Invoice PDF" at bounding box center [135, 40] width 42 height 6
click at [374, 18] on span "×" at bounding box center [376, 20] width 5 height 11
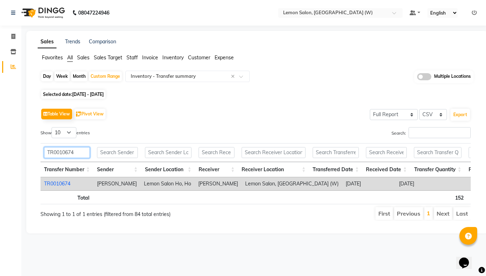
click at [57, 152] on input "TR0010674" at bounding box center [67, 152] width 46 height 11
paste input "32"
click at [63, 183] on link "TR0010632" at bounding box center [57, 184] width 26 height 6
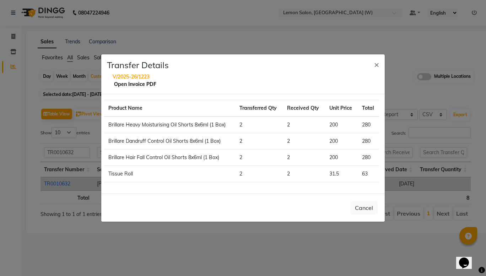
click at [138, 82] on link "Open Invoice PDF" at bounding box center [135, 84] width 42 height 6
click at [376, 64] on span "×" at bounding box center [376, 64] width 5 height 11
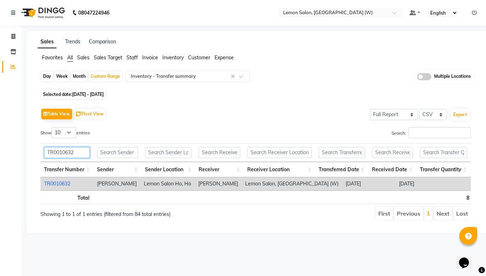
click at [64, 152] on input "TR0010632" at bounding box center [67, 152] width 46 height 11
paste input "18"
click at [63, 181] on link "TR0010618" at bounding box center [57, 184] width 26 height 6
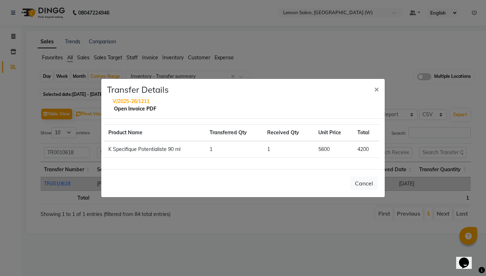
click at [125, 109] on link "Open Invoice PDF" at bounding box center [135, 109] width 42 height 6
click at [375, 87] on span "×" at bounding box center [376, 89] width 5 height 11
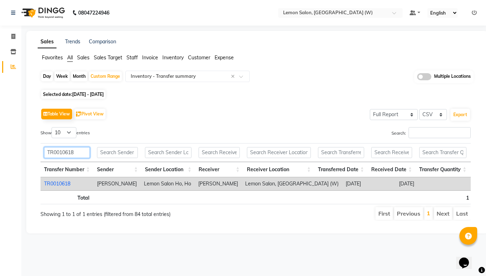
click at [60, 152] on input "TR0010618" at bounding box center [67, 152] width 46 height 11
paste input "0"
type input "TR0010608"
click at [57, 183] on link "TR0010608" at bounding box center [57, 184] width 26 height 6
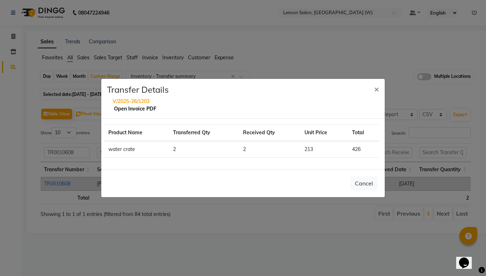
click at [144, 106] on link "Open Invoice PDF" at bounding box center [135, 109] width 42 height 6
click at [374, 89] on span "×" at bounding box center [376, 89] width 5 height 11
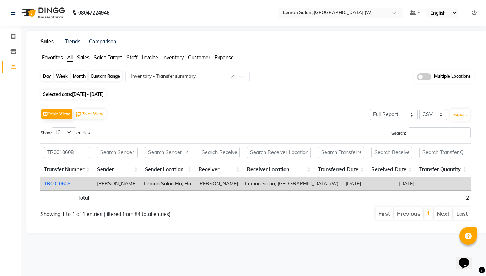
click at [106, 78] on div "Custom Range" at bounding box center [105, 76] width 33 height 10
select select "7"
select select "2025"
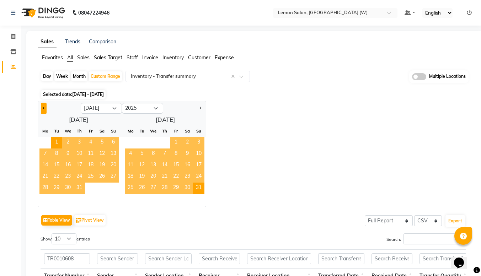
click at [43, 107] on button "Previous month" at bounding box center [44, 108] width 6 height 11
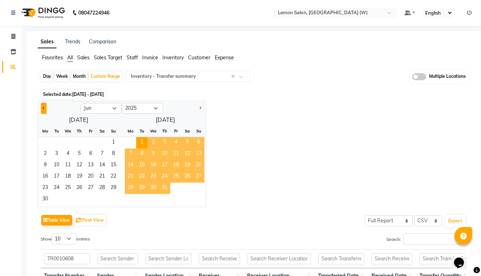
click at [43, 107] on button "Previous month" at bounding box center [44, 108] width 6 height 11
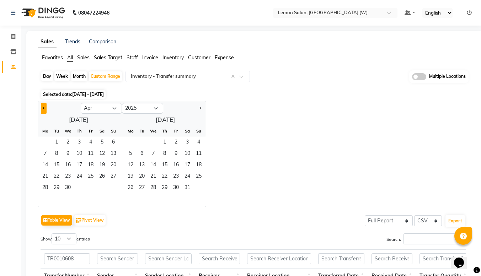
click at [43, 107] on button "Previous month" at bounding box center [44, 108] width 6 height 11
click at [200, 111] on button "Next month" at bounding box center [200, 108] width 6 height 11
click at [54, 140] on span "1" at bounding box center [56, 142] width 11 height 11
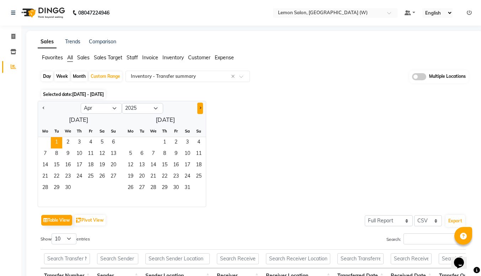
click at [201, 110] on button "Next month" at bounding box center [200, 108] width 6 height 11
select select "7"
click at [199, 183] on span "31" at bounding box center [198, 188] width 11 height 11
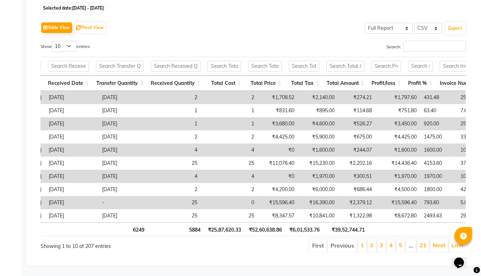
scroll to position [0, 344]
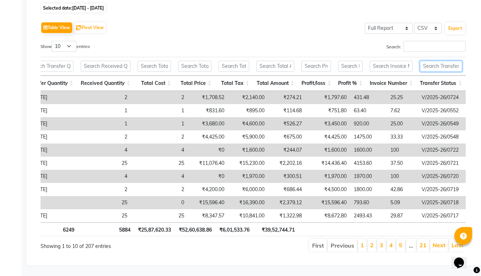
click at [436, 61] on input "text" at bounding box center [441, 66] width 42 height 11
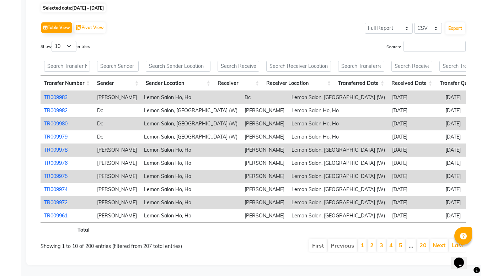
type input "rece"
click at [285, 61] on input "text" at bounding box center [298, 66] width 65 height 11
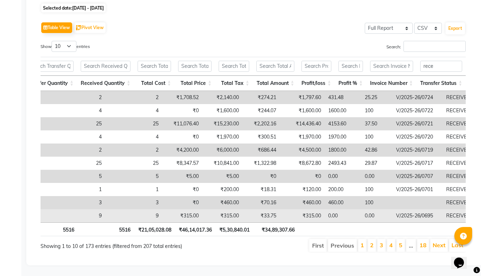
type input "[PERSON_NAME]"
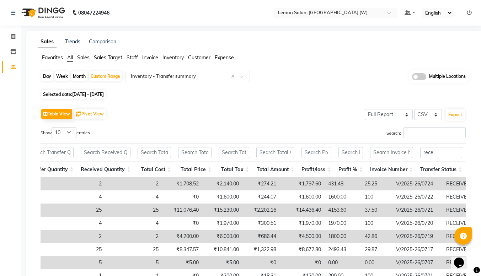
click at [80, 72] on div "Month" at bounding box center [79, 76] width 16 height 10
select select "4"
select select "2025"
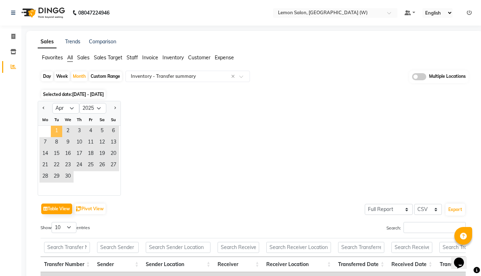
click at [53, 128] on span "1" at bounding box center [56, 131] width 11 height 11
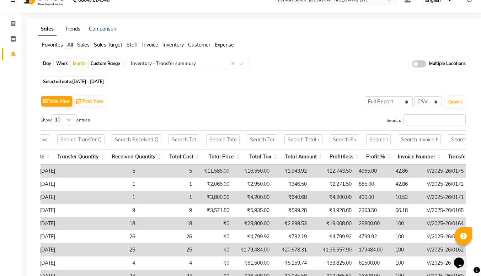
scroll to position [12, 0]
click at [74, 65] on div "Month" at bounding box center [79, 64] width 16 height 10
select select "4"
select select "2025"
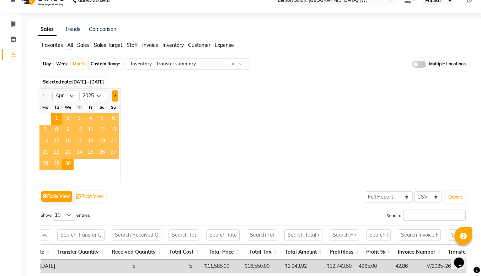
click at [114, 98] on button "Next month" at bounding box center [115, 95] width 6 height 11
select select "5"
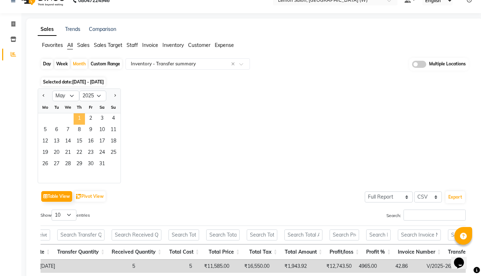
click at [84, 116] on span "1" at bounding box center [79, 118] width 11 height 11
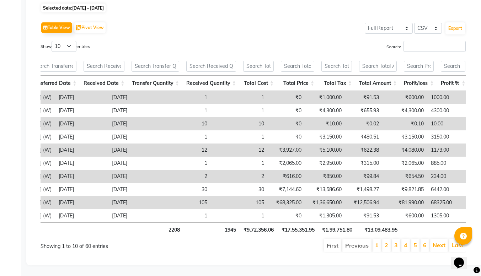
scroll to position [0, 304]
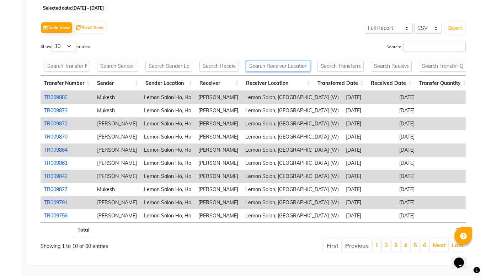
click at [284, 61] on input "text" at bounding box center [278, 66] width 64 height 11
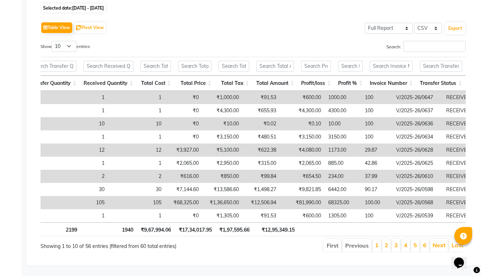
type input "[PERSON_NAME]"
click at [445, 61] on input "text" at bounding box center [441, 66] width 42 height 11
type input "r"
click at [239, 41] on div "Show 10 25 50 100 entries" at bounding box center [144, 48] width 207 height 14
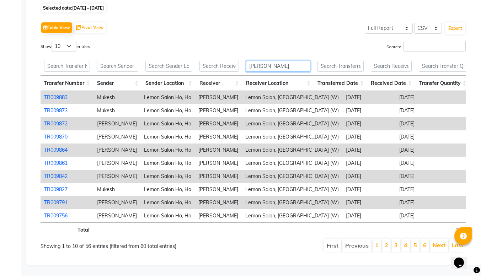
click at [266, 61] on input "[PERSON_NAME]" at bounding box center [278, 66] width 64 height 11
type input "g"
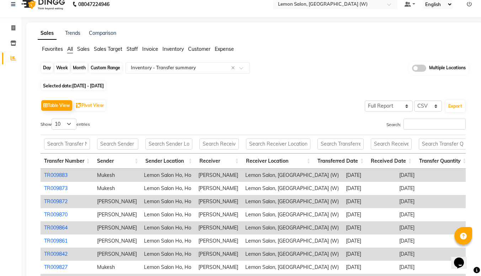
click at [77, 71] on div "Month" at bounding box center [79, 68] width 16 height 10
select select "5"
select select "2025"
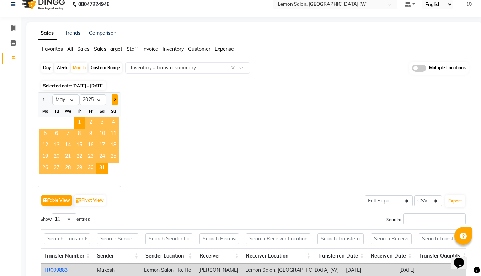
click at [114, 101] on button "Next month" at bounding box center [115, 99] width 6 height 11
select select "6"
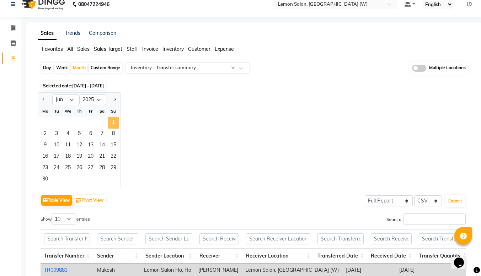
click at [110, 122] on span "1" at bounding box center [113, 122] width 11 height 11
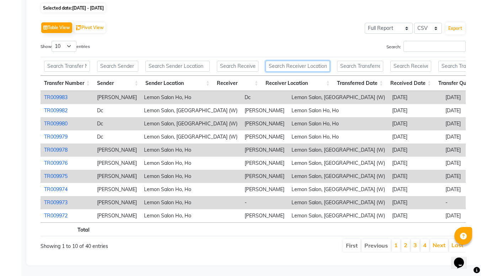
click at [295, 61] on input "text" at bounding box center [298, 66] width 64 height 11
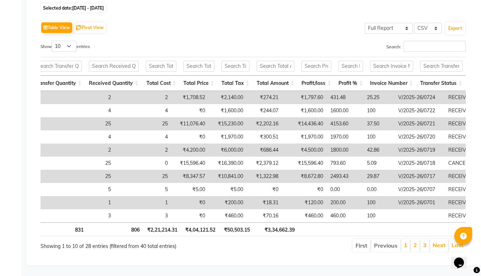
type input "[PERSON_NAME]"
click at [430, 61] on input "text" at bounding box center [441, 66] width 42 height 11
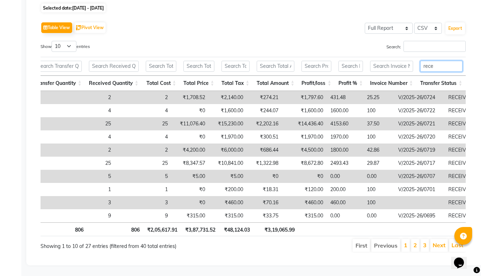
type input "rece"
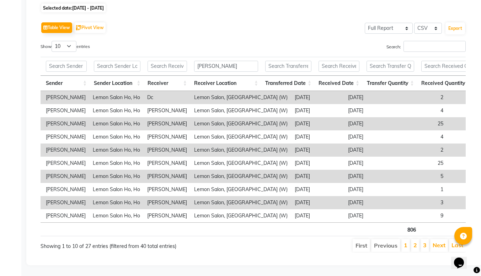
scroll to position [0, 319]
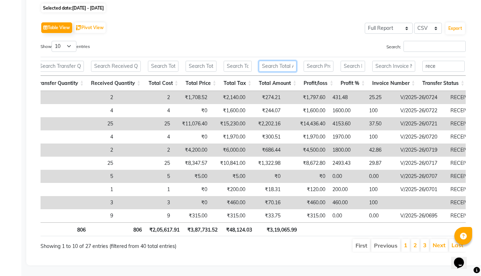
click at [278, 61] on input "text" at bounding box center [278, 66] width 38 height 11
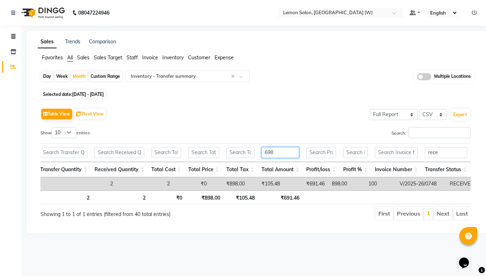
scroll to position [0, 377]
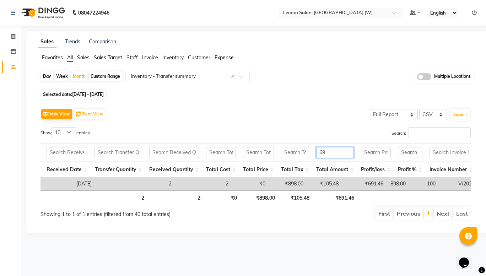
type input "6"
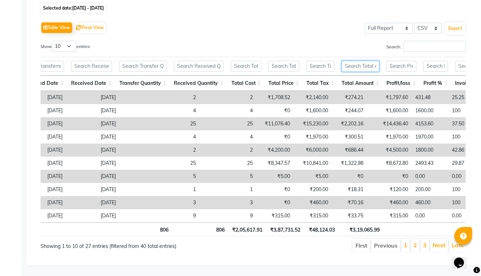
scroll to position [0, 297]
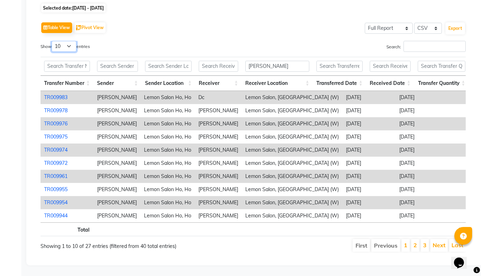
click at [68, 41] on select "10 25 50 100" at bounding box center [64, 46] width 25 height 11
click at [53, 41] on select "10 25 50 100" at bounding box center [64, 46] width 25 height 11
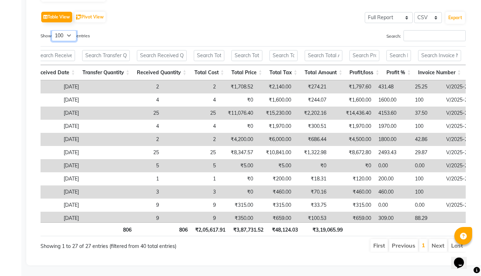
scroll to position [0, 373]
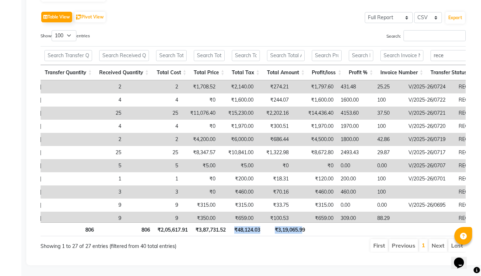
drag, startPoint x: 301, startPoint y: 227, endPoint x: 230, endPoint y: 220, distance: 71.0
click at [230, 223] on tr "Total 806 806 ₹2,05,617.91 ₹3,87,731.52 ₹48,124.03 ₹3,19,065.99" at bounding box center [71, 230] width 809 height 14
click at [321, 224] on th at bounding box center [327, 230] width 37 height 14
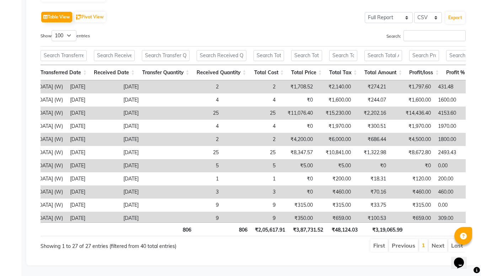
scroll to position [0, 76]
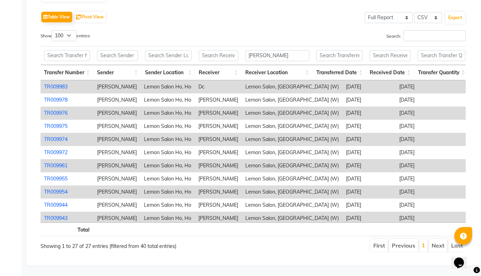
click at [128, 225] on th at bounding box center [117, 230] width 49 height 14
click at [64, 30] on select "10 25 50 100" at bounding box center [64, 35] width 25 height 11
select select "10"
click at [53, 30] on select "10 25 50 100" at bounding box center [64, 35] width 25 height 11
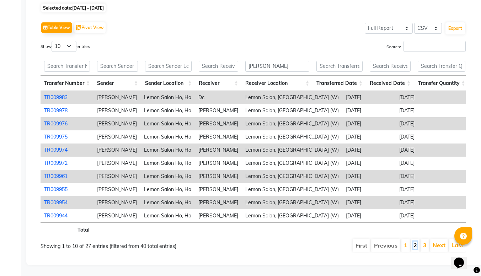
click at [417, 242] on link "2" at bounding box center [415, 245] width 4 height 7
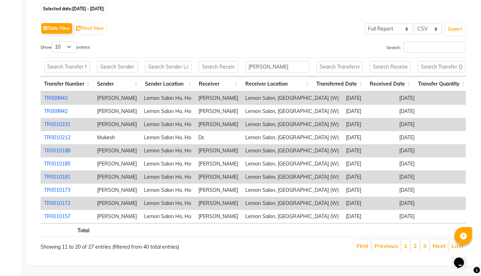
drag, startPoint x: 318, startPoint y: 218, endPoint x: 100, endPoint y: 217, distance: 218.7
click at [100, 217] on div "Transfer Number Sender Sender Location Receiver Receiver Location Transferred D…" at bounding box center [253, 158] width 425 height 132
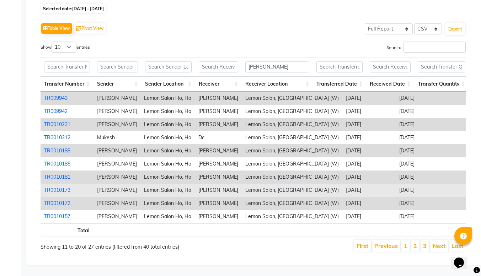
click at [85, 184] on td "TR0010173" at bounding box center [67, 190] width 53 height 13
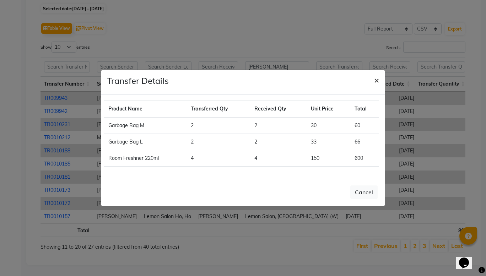
click at [378, 82] on span "×" at bounding box center [376, 80] width 5 height 11
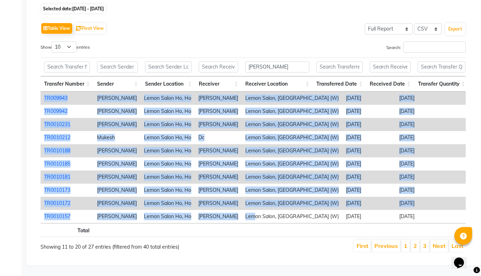
drag, startPoint x: 258, startPoint y: 212, endPoint x: 300, endPoint y: 213, distance: 41.6
click at [300, 213] on div "Transfer Number Sender Sender Location Receiver Receiver Location Transferred D…" at bounding box center [253, 158] width 425 height 132
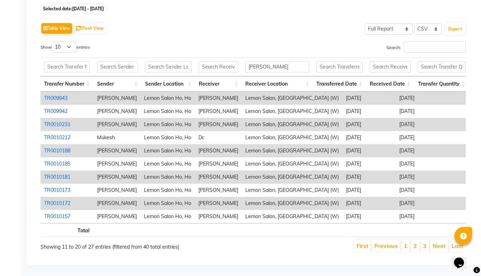
click at [262, 225] on th at bounding box center [280, 230] width 73 height 14
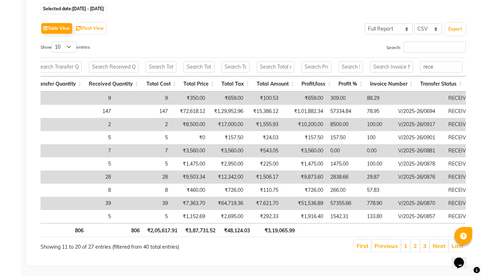
drag, startPoint x: 367, startPoint y: 218, endPoint x: 321, endPoint y: 217, distance: 45.9
click at [321, 217] on div "[PERSON_NAME] Transfer Number Sender Sender Location Receiver Receiver Location…" at bounding box center [253, 147] width 425 height 184
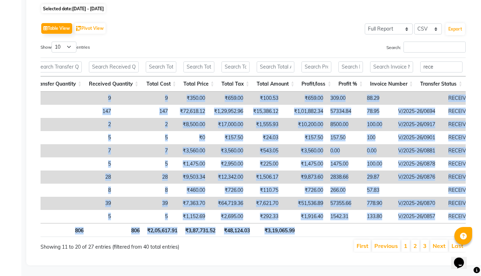
click at [316, 225] on th at bounding box center [316, 230] width 37 height 14
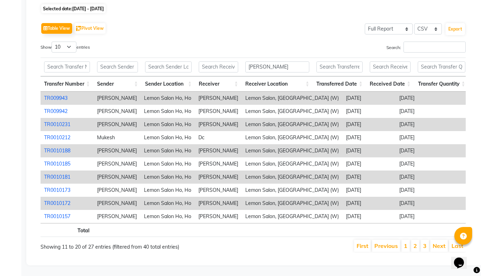
click at [423, 246] on li "3" at bounding box center [425, 246] width 9 height 12
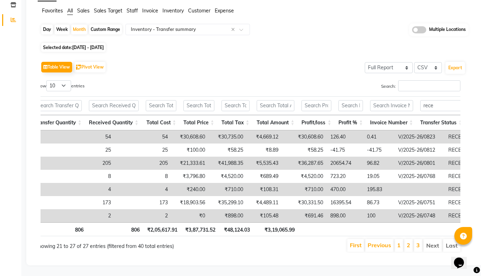
scroll to position [0, 304]
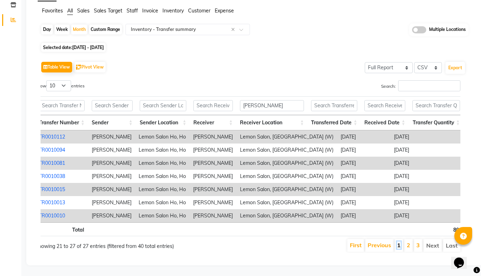
click at [397, 242] on link "1" at bounding box center [399, 245] width 4 height 7
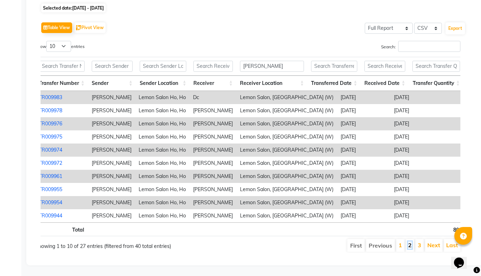
click at [410, 242] on link "2" at bounding box center [410, 245] width 4 height 7
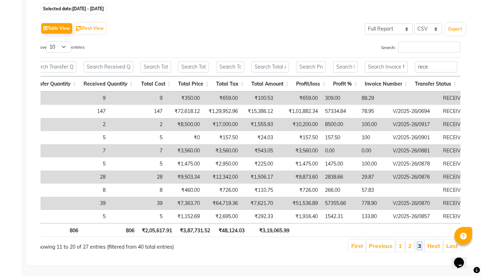
click at [420, 242] on link "3" at bounding box center [420, 245] width 4 height 7
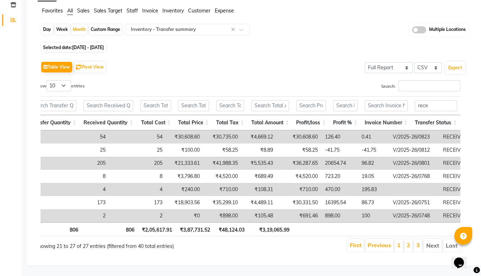
click at [411, 239] on li "2" at bounding box center [408, 245] width 9 height 13
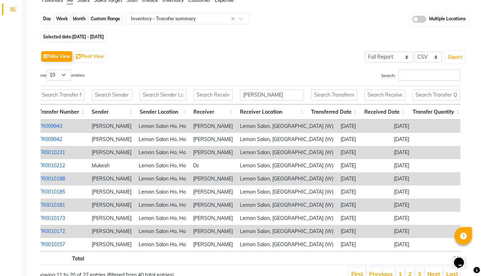
click at [81, 16] on div "Month" at bounding box center [79, 19] width 16 height 10
select select "6"
select select "2025"
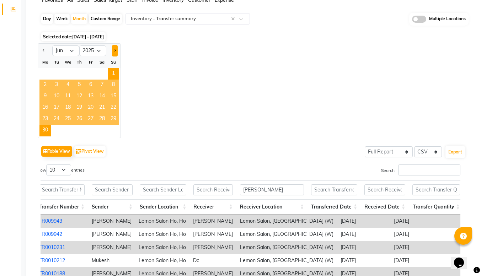
click at [113, 51] on button "Next month" at bounding box center [115, 50] width 6 height 11
select select "7"
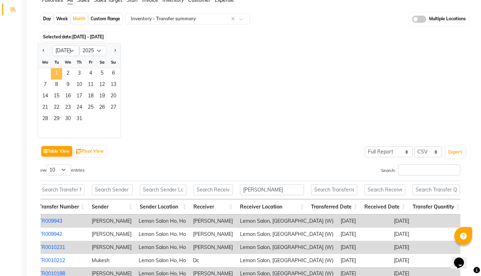
click at [58, 70] on span "1" at bounding box center [56, 73] width 11 height 11
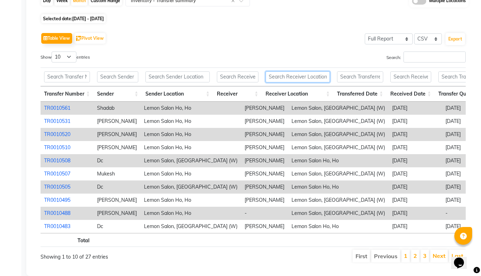
click at [284, 74] on input "text" at bounding box center [298, 76] width 64 height 11
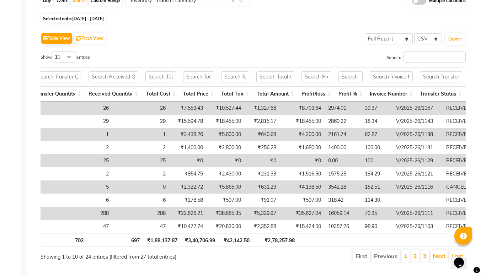
type input "[PERSON_NAME]"
click at [430, 80] on input "text" at bounding box center [441, 76] width 42 height 11
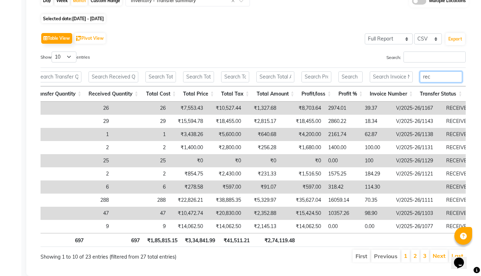
type input "rec"
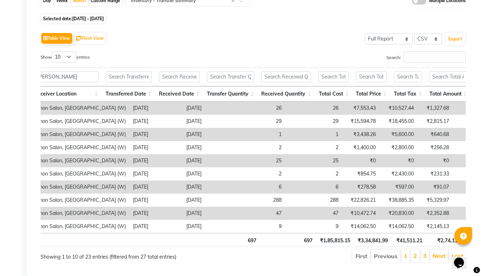
scroll to position [0, 270]
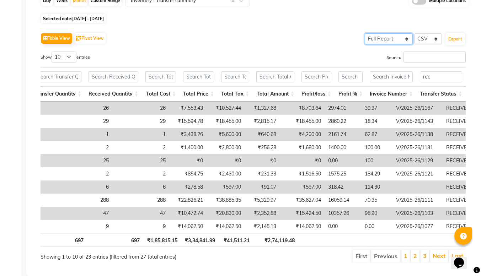
click at [393, 37] on select "Select Full Report Filtered Report" at bounding box center [389, 38] width 48 height 11
select select "filtered_report"
click at [365, 33] on select "Select Full Report Filtered Report" at bounding box center [389, 38] width 48 height 11
click at [455, 40] on button "Export" at bounding box center [455, 39] width 20 height 12
click at [380, 34] on select "Select Full Report Filtered Report" at bounding box center [389, 38] width 48 height 11
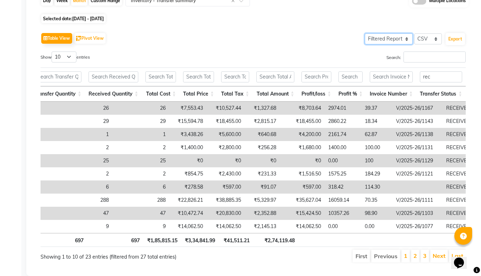
select select "full_report"
click at [365, 33] on select "Select Full Report Filtered Report" at bounding box center [389, 38] width 48 height 11
click at [460, 38] on button "Export" at bounding box center [455, 39] width 20 height 12
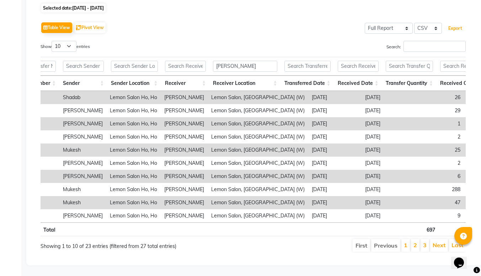
scroll to position [0, 46]
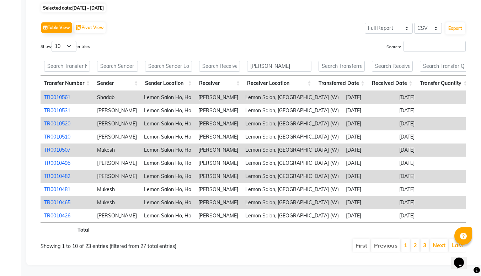
click at [237, 41] on div "Show 10 25 50 100 entries" at bounding box center [144, 48] width 207 height 14
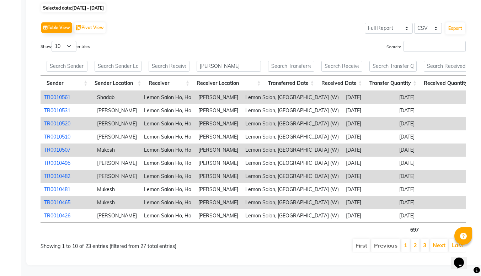
scroll to position [0, 0]
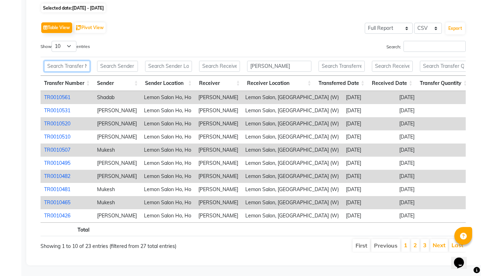
click at [57, 61] on input "text" at bounding box center [67, 66] width 46 height 11
paste input "TR0010482"
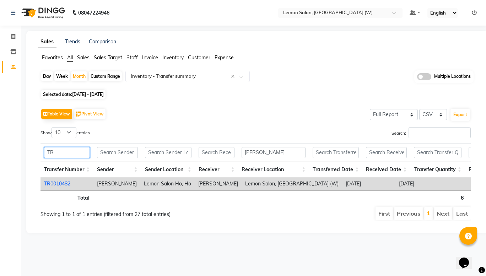
type input "T"
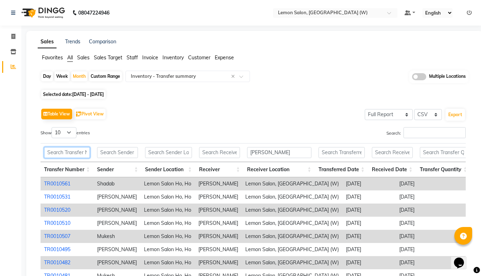
paste input "TR0010308"
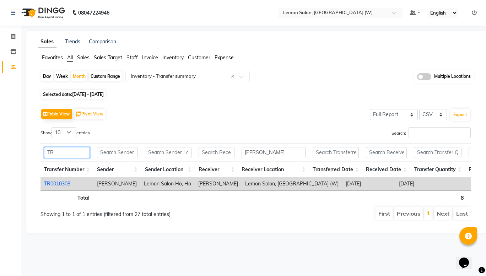
type input "T"
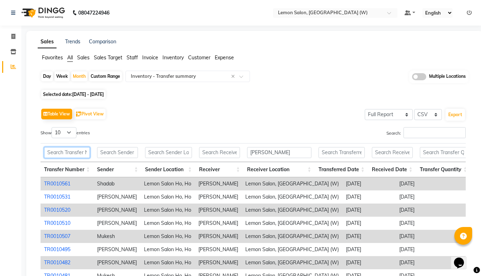
paste input "TR0010261"
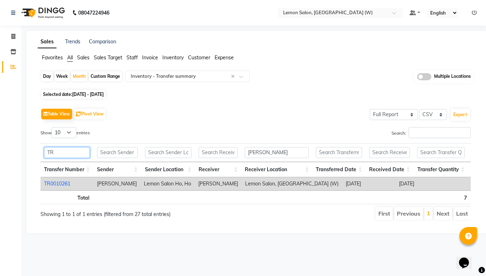
type input "T"
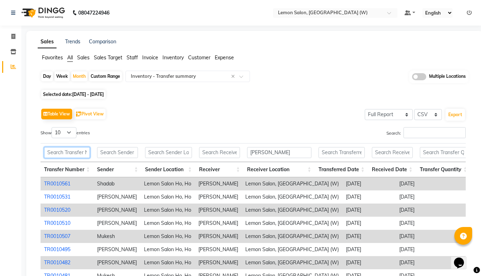
paste input "TR0010597"
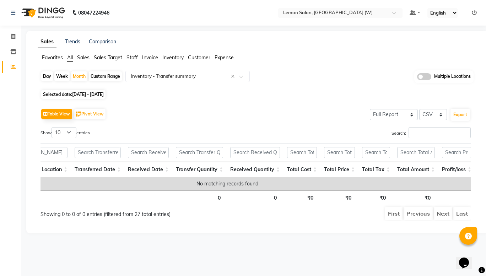
scroll to position [0, 323]
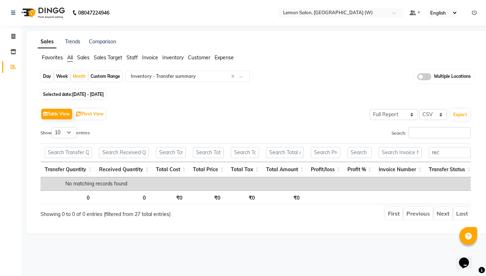
type input "TR0010597"
click at [445, 156] on input "rec" at bounding box center [450, 152] width 42 height 11
type input "r"
click at [378, 215] on ul "First Previous Next Last" at bounding box center [347, 213] width 247 height 13
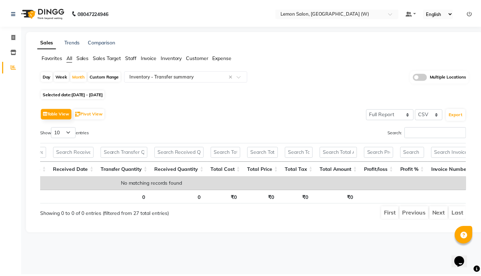
scroll to position [0, 0]
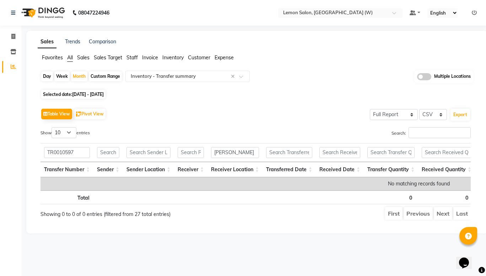
click at [97, 79] on div "Custom Range" at bounding box center [105, 76] width 33 height 10
select select "7"
select select "2025"
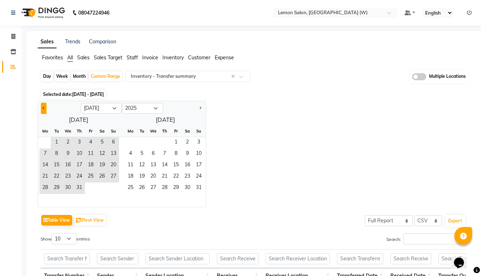
click at [43, 109] on button "Previous month" at bounding box center [44, 108] width 6 height 11
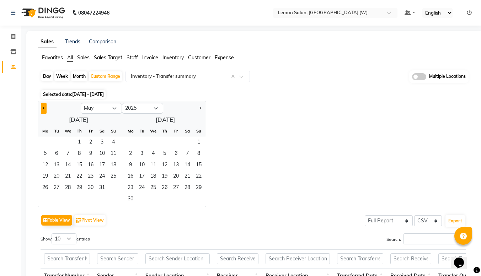
click at [43, 109] on button "Previous month" at bounding box center [44, 108] width 6 height 11
click at [57, 139] on span "1" at bounding box center [56, 142] width 11 height 11
click at [199, 109] on button "Next month" at bounding box center [200, 108] width 6 height 11
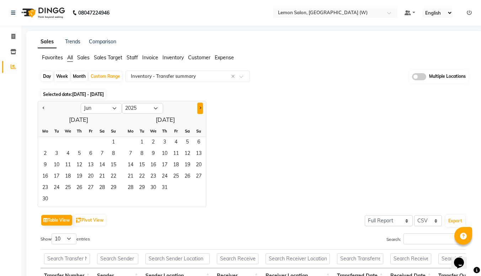
select select "7"
click at [197, 190] on span "31" at bounding box center [198, 188] width 11 height 11
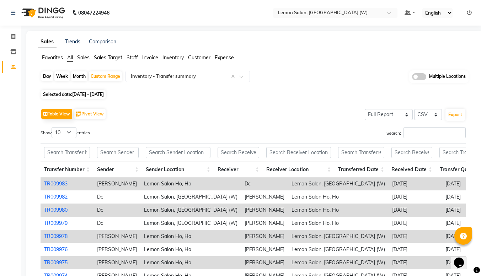
scroll to position [97, 0]
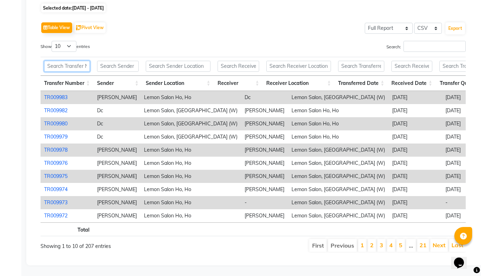
click at [68, 61] on input "text" at bounding box center [67, 66] width 46 height 11
paste input "TR0010597"
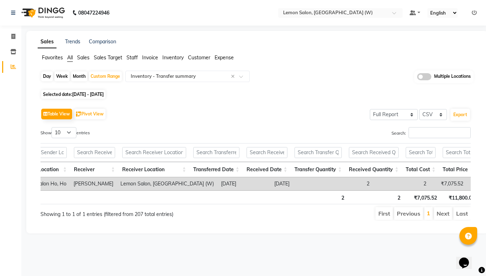
scroll to position [0, 187]
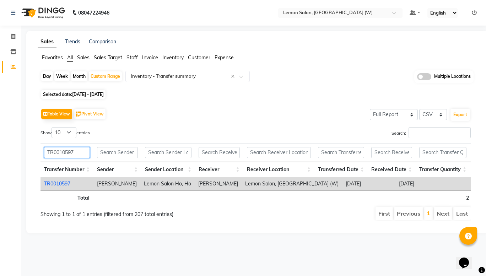
type input "TR0010597"
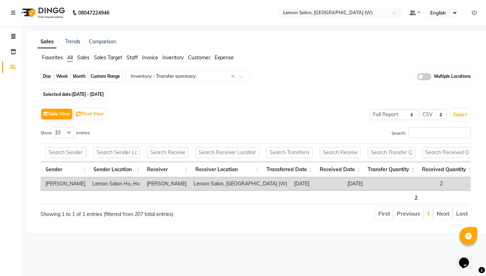
click at [96, 80] on div "Custom Range" at bounding box center [105, 76] width 33 height 10
select select "4"
select select "2025"
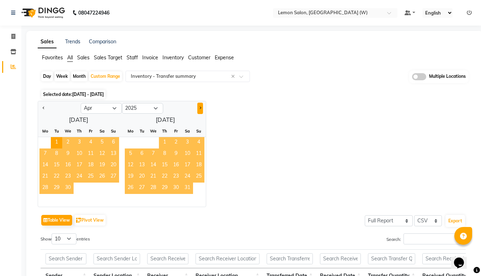
click at [199, 109] on span "Next month" at bounding box center [200, 108] width 2 height 2
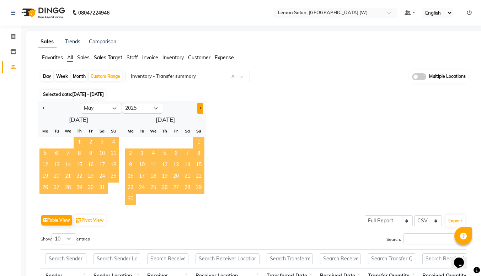
click at [199, 109] on span "Next month" at bounding box center [200, 108] width 2 height 2
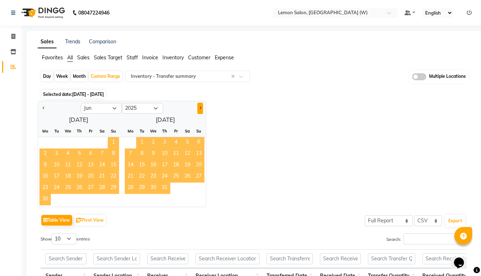
click at [199, 109] on span "Next month" at bounding box center [200, 108] width 2 height 2
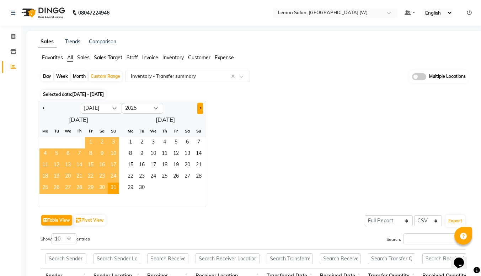
select select "8"
click at [85, 140] on span "1" at bounding box center [90, 142] width 11 height 11
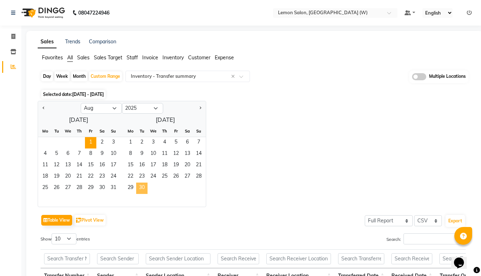
click at [140, 188] on span "30" at bounding box center [141, 188] width 11 height 11
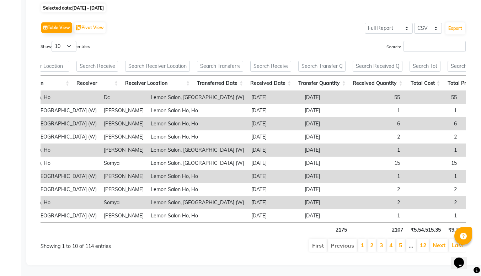
scroll to position [96, 0]
click at [226, 61] on input "text" at bounding box center [220, 66] width 46 height 11
click at [266, 61] on input "text" at bounding box center [270, 66] width 41 height 11
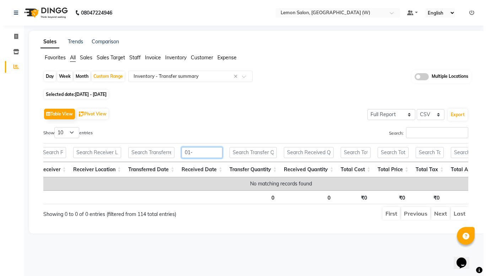
scroll to position [0, 0]
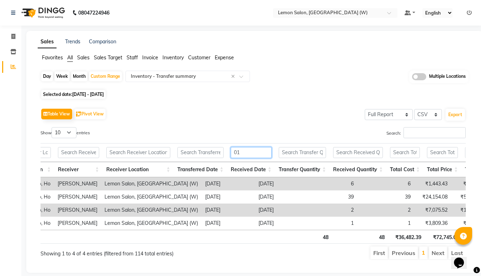
type input "0"
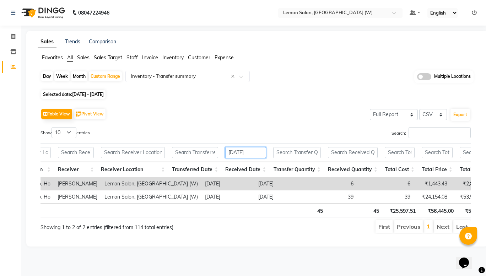
type input "[DATE]"
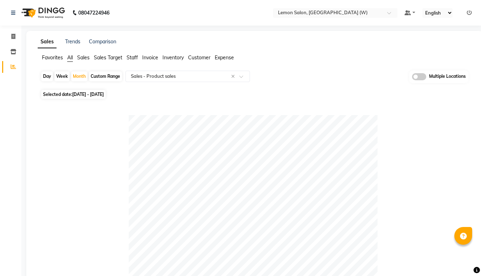
select select "full_report"
select select "csv"
click at [182, 76] on input "text" at bounding box center [180, 76] width 102 height 7
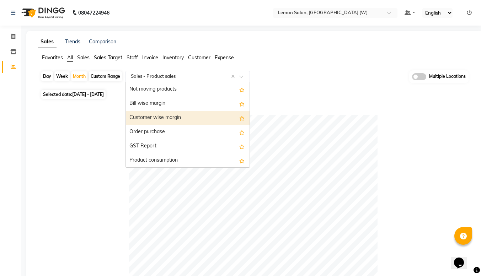
scroll to position [806, 0]
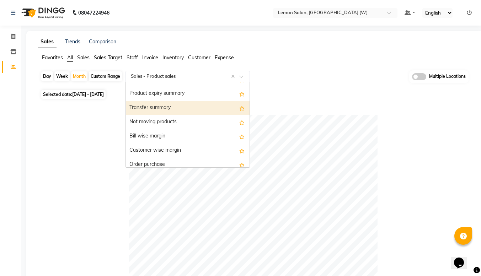
click at [140, 106] on div "Transfer summary" at bounding box center [188, 108] width 124 height 14
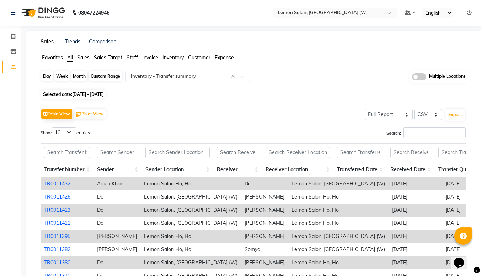
click at [77, 75] on div "Month" at bounding box center [79, 76] width 16 height 10
select select "9"
select select "2025"
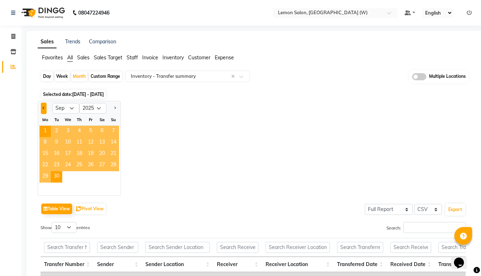
click at [43, 108] on span "Previous month" at bounding box center [44, 108] width 2 height 2
select select "8"
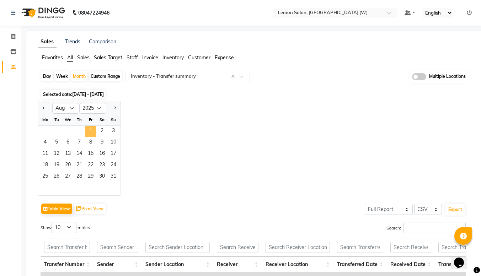
click at [87, 128] on span "1" at bounding box center [90, 131] width 11 height 11
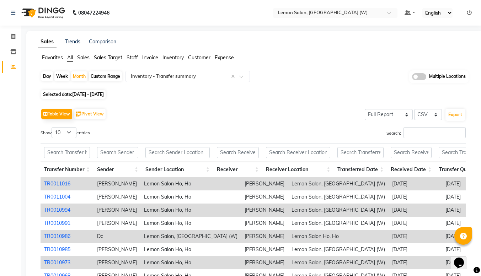
scroll to position [97, 0]
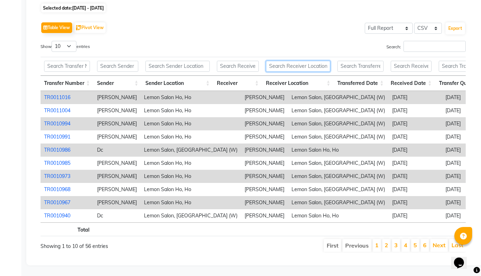
click at [287, 61] on input "text" at bounding box center [298, 66] width 64 height 11
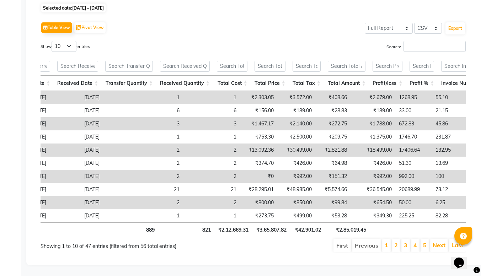
scroll to position [0, 386]
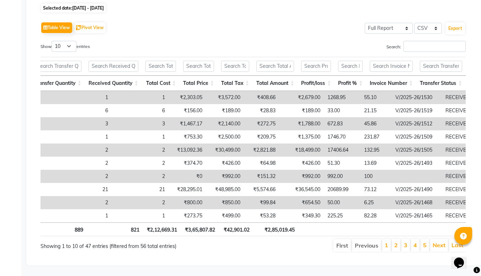
type input "[PERSON_NAME]"
click at [441, 61] on input "text" at bounding box center [441, 66] width 42 height 11
type input "rec"
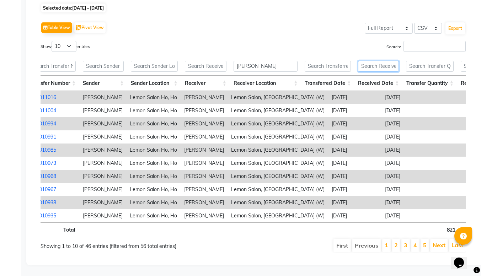
click at [397, 61] on input "text" at bounding box center [378, 66] width 41 height 11
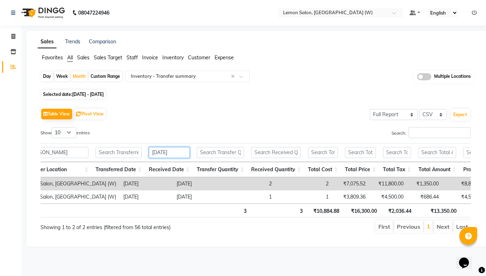
scroll to position [0, 0]
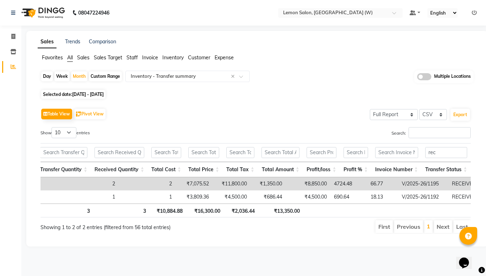
type input "[DATE]"
click at [113, 74] on div "Custom Range" at bounding box center [105, 76] width 33 height 10
select select "8"
select select "2025"
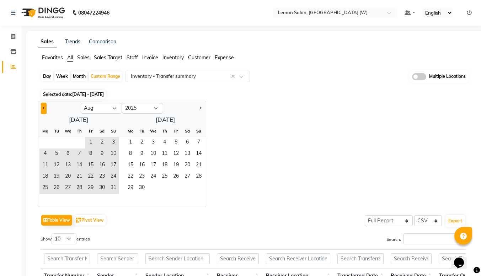
click at [43, 107] on button "Previous month" at bounding box center [44, 108] width 6 height 11
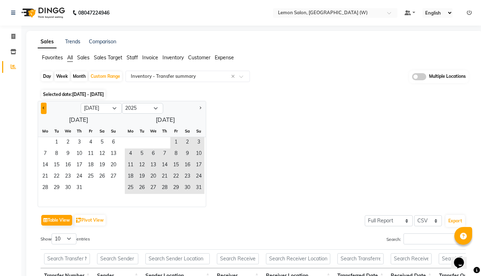
click at [43, 107] on button "Previous month" at bounding box center [44, 108] width 6 height 11
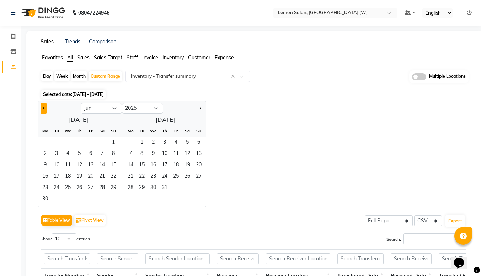
click at [43, 107] on button "Previous month" at bounding box center [44, 108] width 6 height 11
click at [52, 144] on span "1" at bounding box center [56, 142] width 11 height 11
click at [201, 111] on button "Next month" at bounding box center [200, 108] width 6 height 11
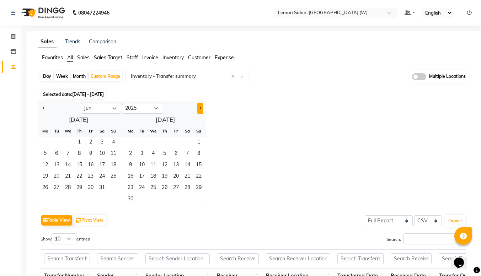
click at [201, 111] on button "Next month" at bounding box center [200, 108] width 6 height 11
click at [41, 111] on button "Previous month" at bounding box center [44, 108] width 6 height 11
select select "8"
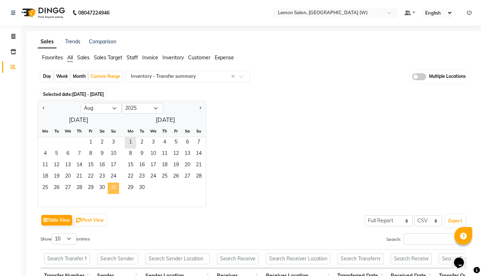
click at [110, 187] on span "31" at bounding box center [113, 188] width 11 height 11
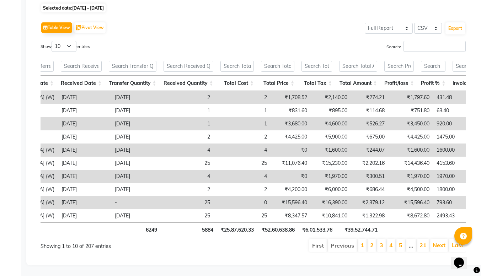
scroll to position [0, 388]
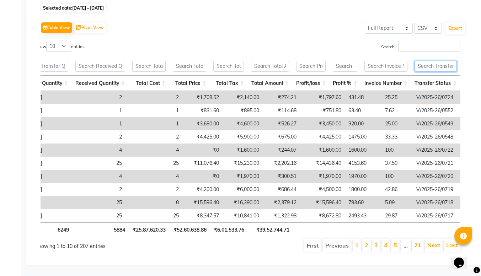
click at [427, 61] on input "text" at bounding box center [436, 66] width 42 height 11
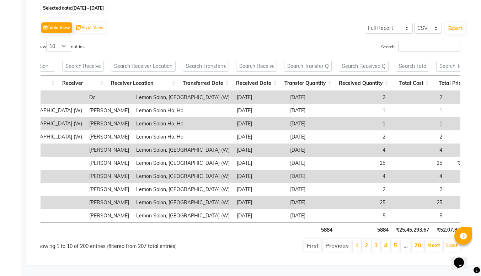
scroll to position [0, 74]
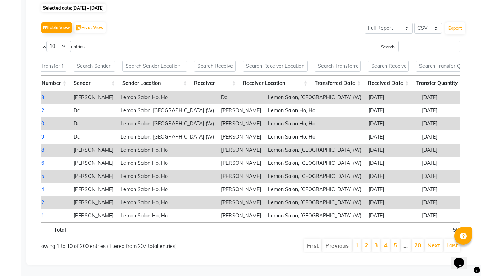
type input "rece"
click at [276, 61] on input "text" at bounding box center [275, 66] width 65 height 11
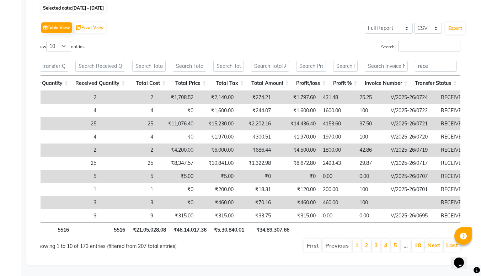
type input "goreg"
